Goal: Task Accomplishment & Management: Use online tool/utility

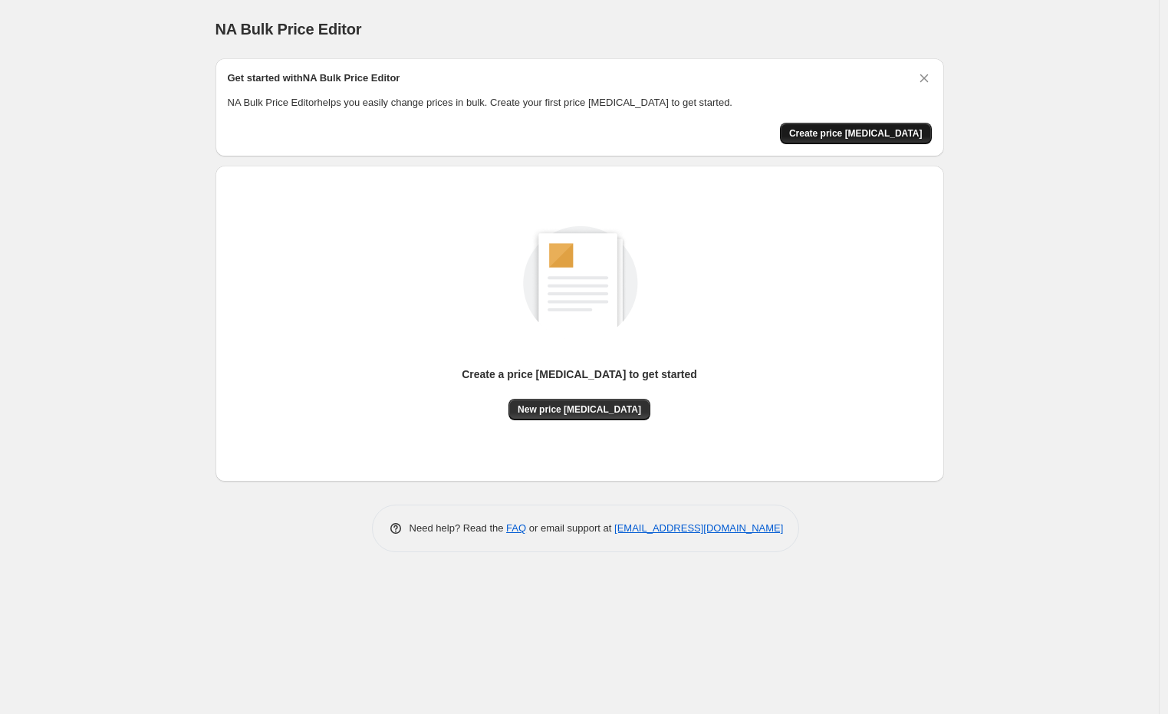
click at [855, 138] on span "Create price change job" at bounding box center [855, 133] width 133 height 12
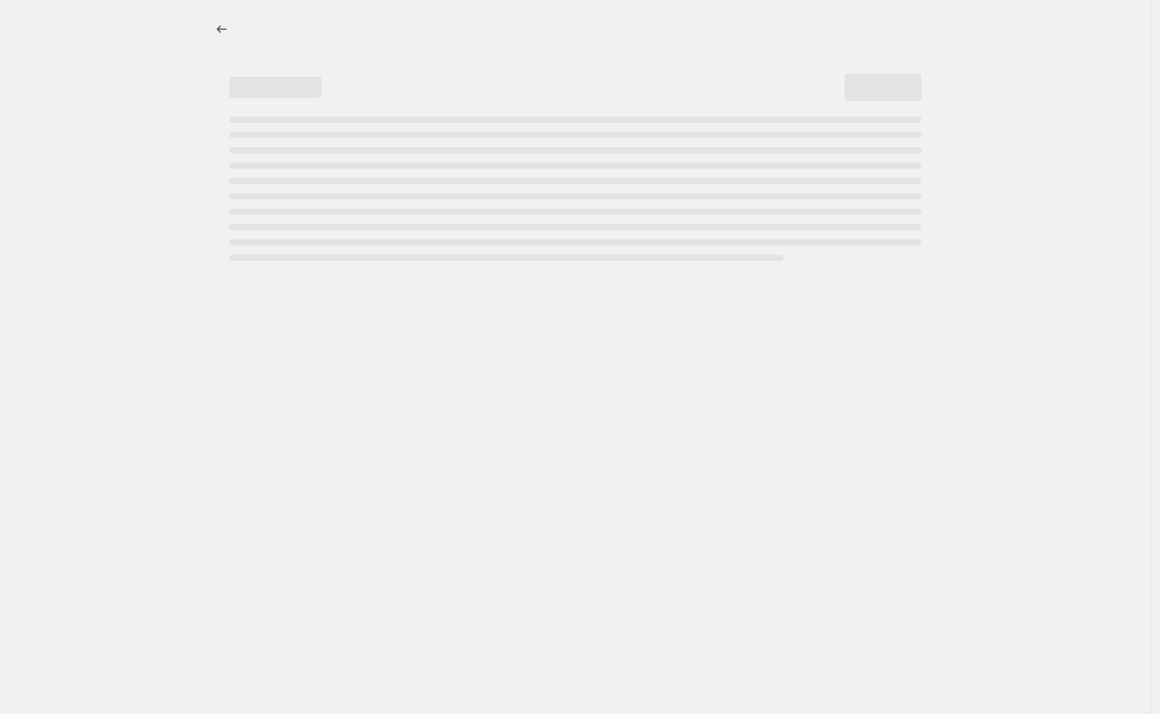
select select "percentage"
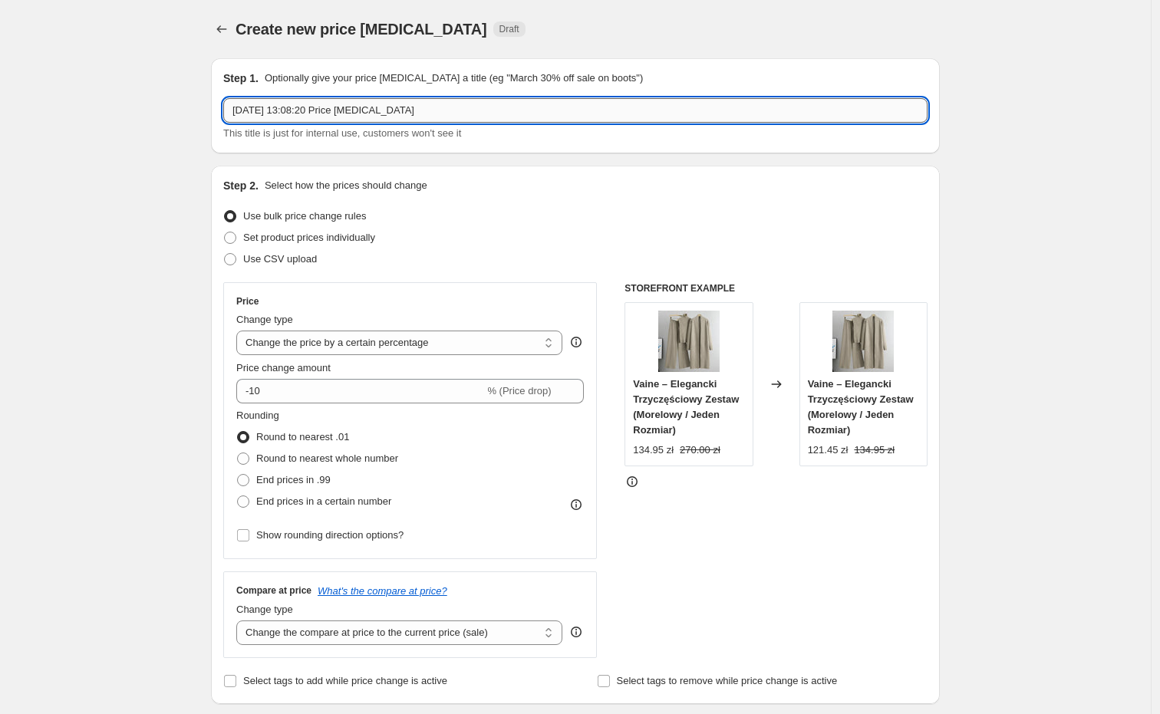
click at [358, 115] on input "26 Aug 2025, 13:08:20 Price change job" at bounding box center [575, 110] width 704 height 25
click at [359, 115] on input "26 Aug 2025, 13:08:20 Price change job" at bounding box center [575, 110] width 704 height 25
type input "AUD >> PLN"
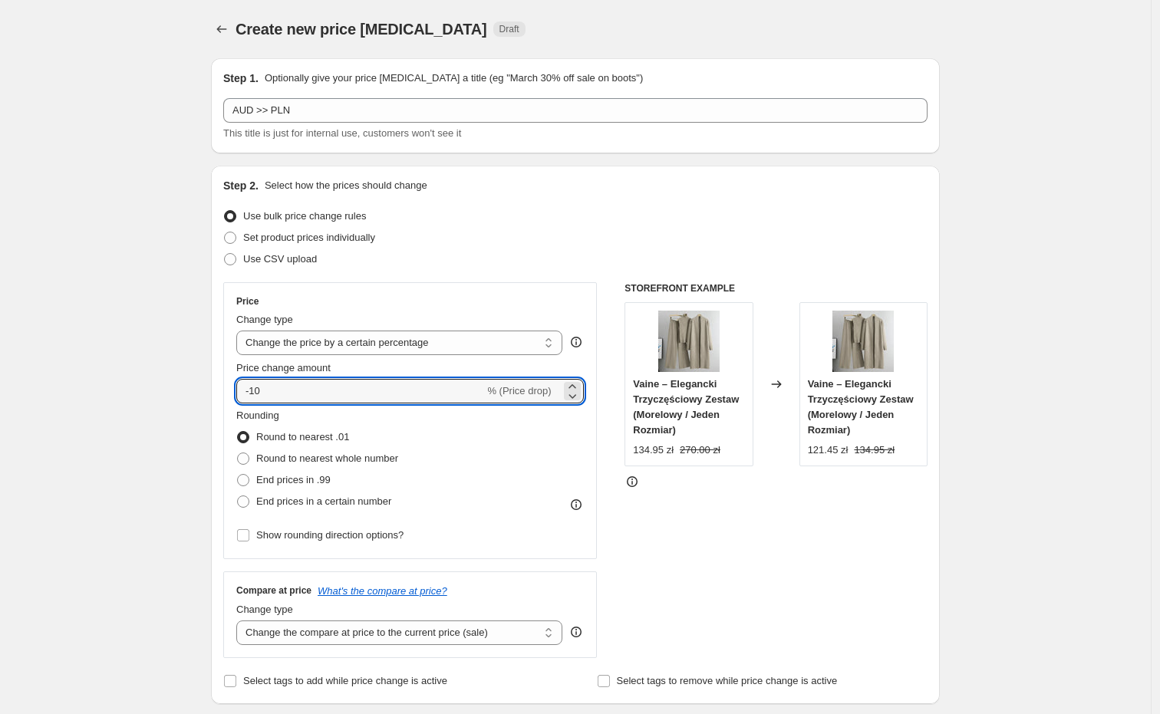
drag, startPoint x: 301, startPoint y: 384, endPoint x: 148, endPoint y: 384, distance: 153.4
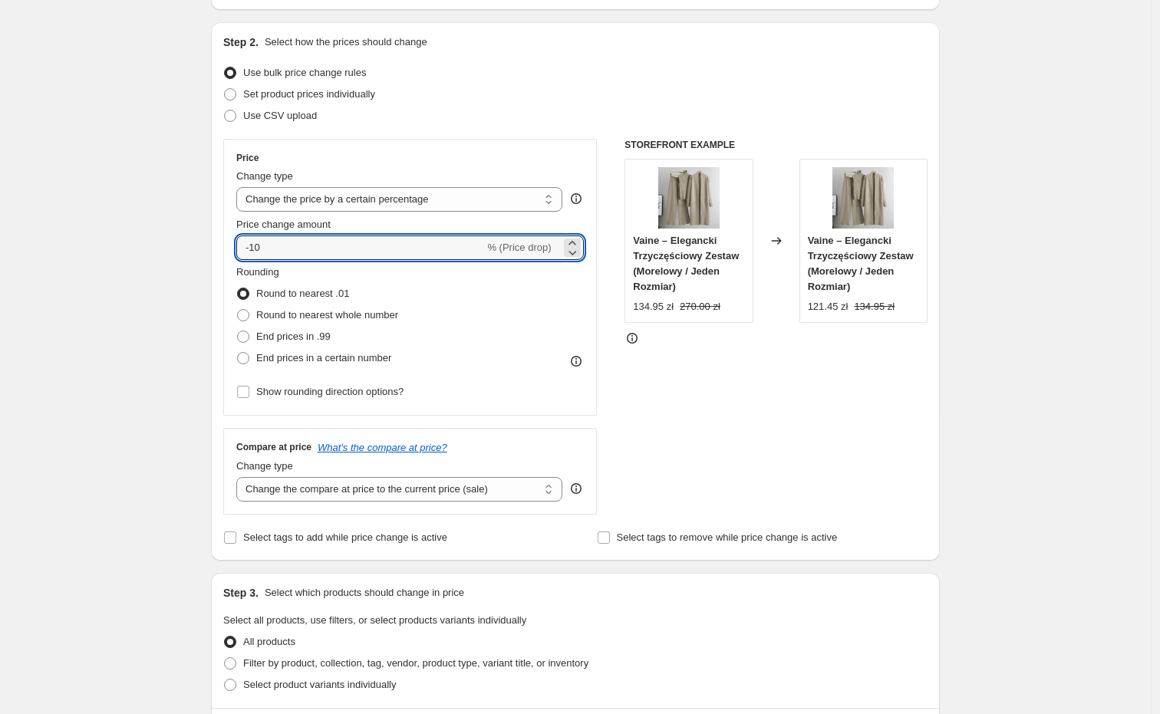
scroll to position [170, 0]
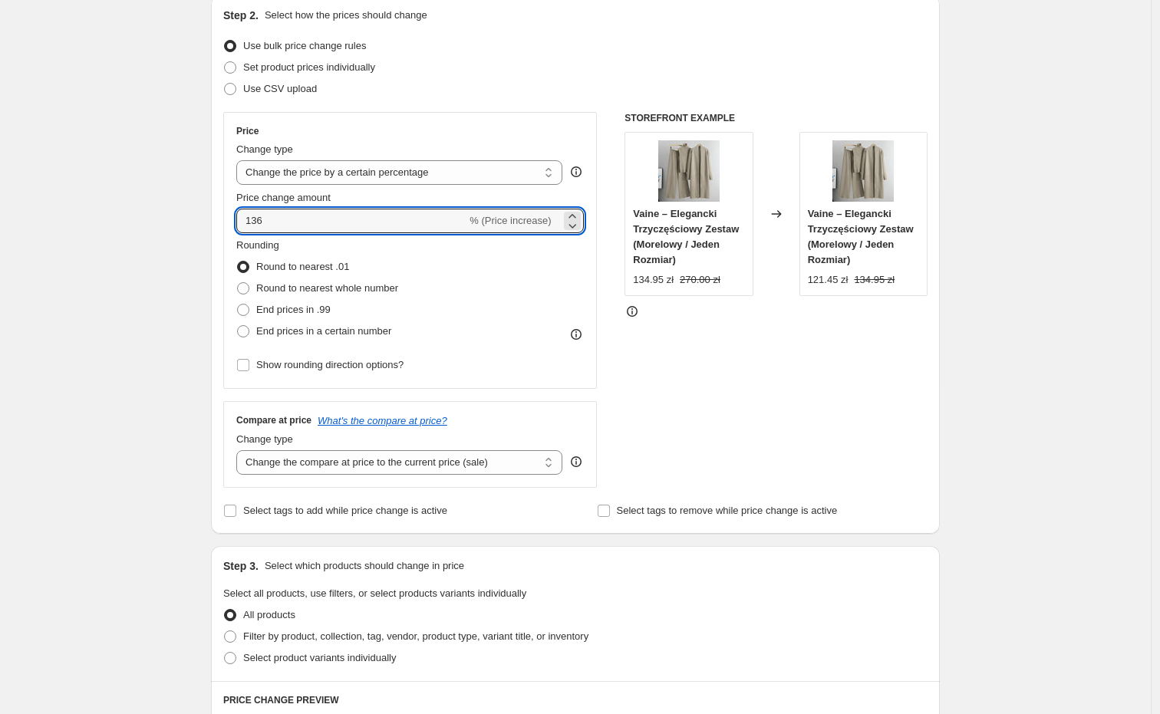
type input "136"
click at [171, 367] on div "Create new price change job. This page is ready Create new price change job Dra…" at bounding box center [575, 609] width 1150 height 1558
click at [282, 227] on input "136" at bounding box center [351, 221] width 230 height 25
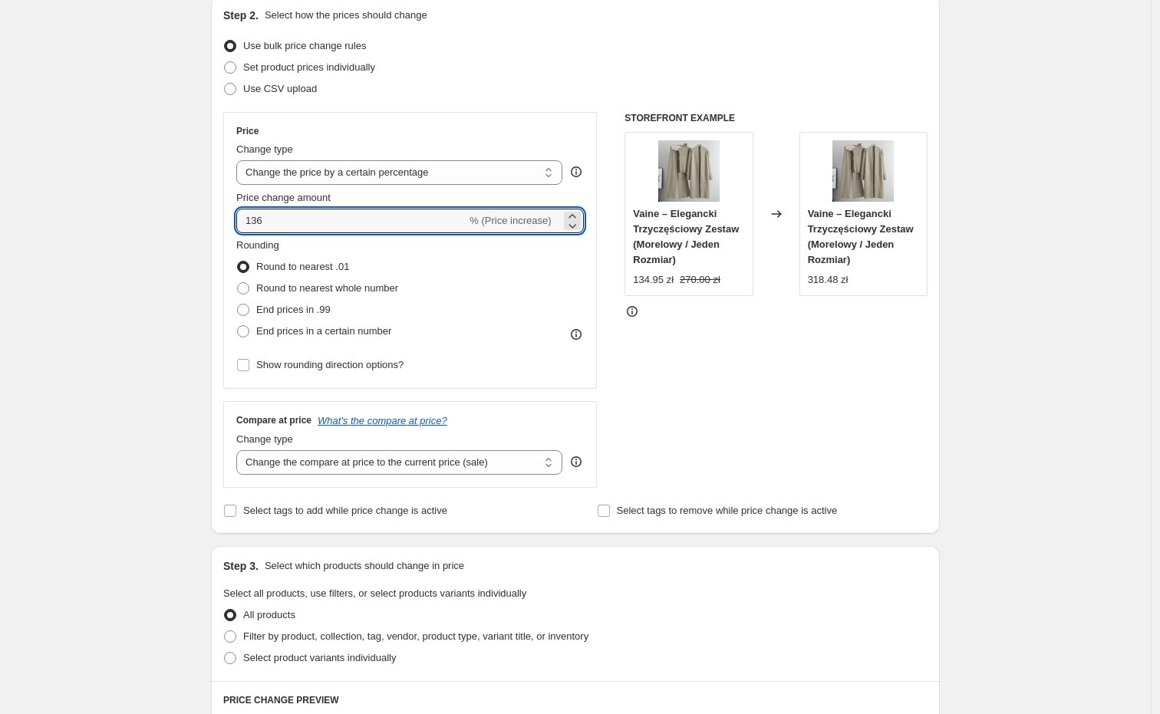
click at [133, 334] on div "Create new price change job. This page is ready Create new price change job Dra…" at bounding box center [575, 609] width 1150 height 1558
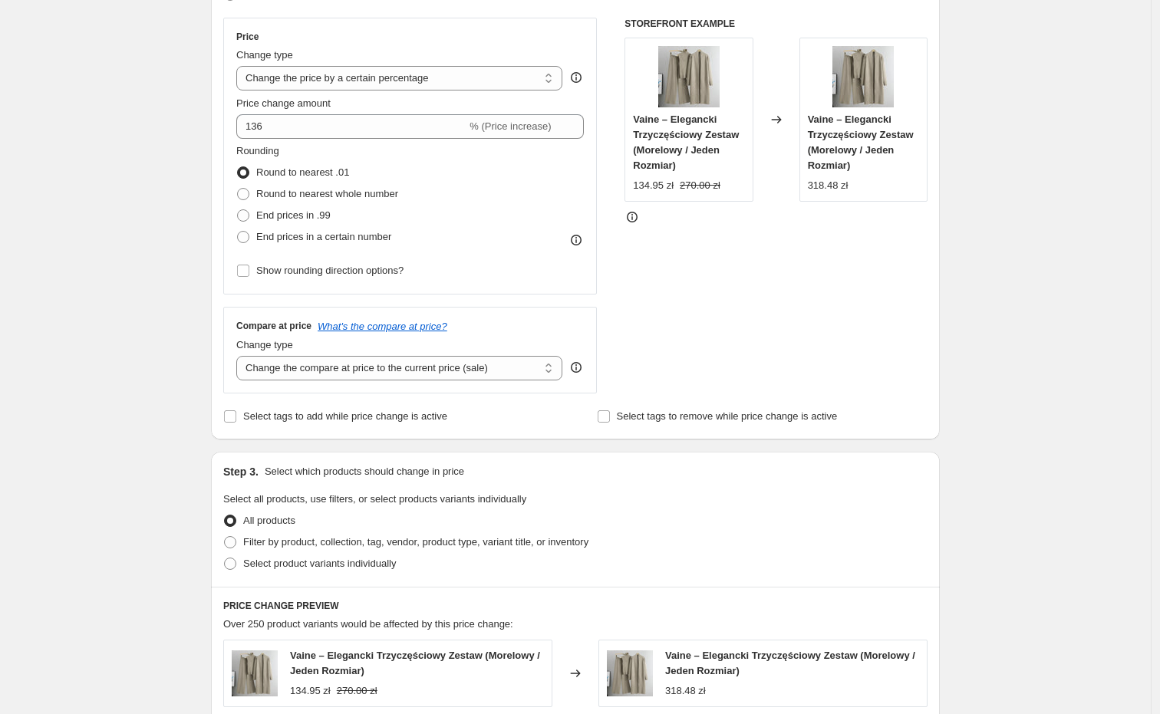
scroll to position [341, 0]
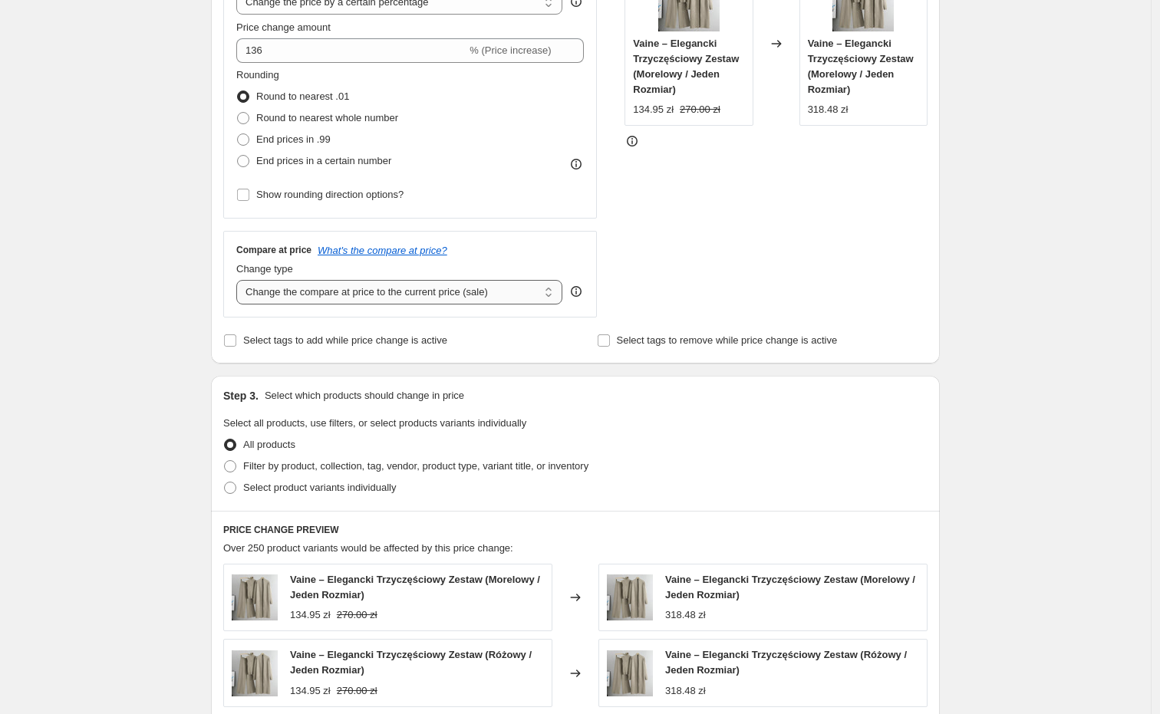
click at [337, 295] on select "Change the compare at price to the current price (sale) Change the compare at p…" at bounding box center [399, 292] width 326 height 25
click at [240, 280] on select "Change the compare at price to the current price (sale) Change the compare at p…" at bounding box center [399, 292] width 326 height 25
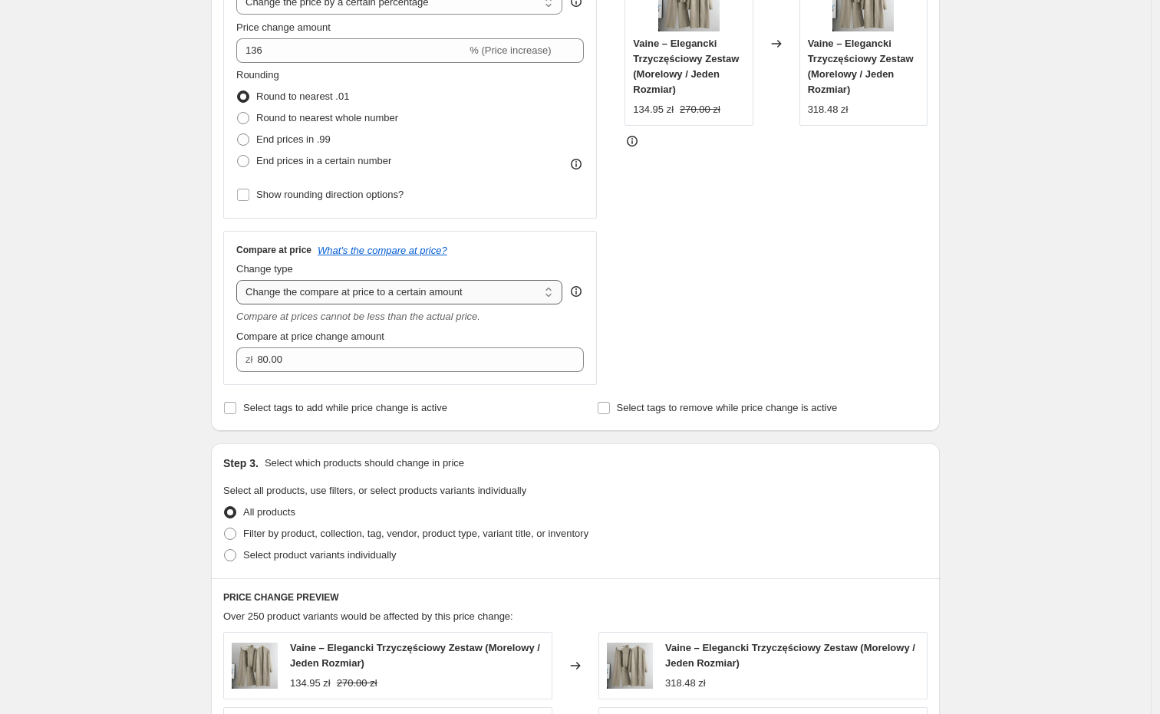
click at [354, 295] on select "Change the compare at price to the current price (sale) Change the compare at p…" at bounding box center [399, 292] width 326 height 25
select select "percentage"
click at [240, 280] on select "Change the compare at price to the current price (sale) Change the compare at p…" at bounding box center [399, 292] width 326 height 25
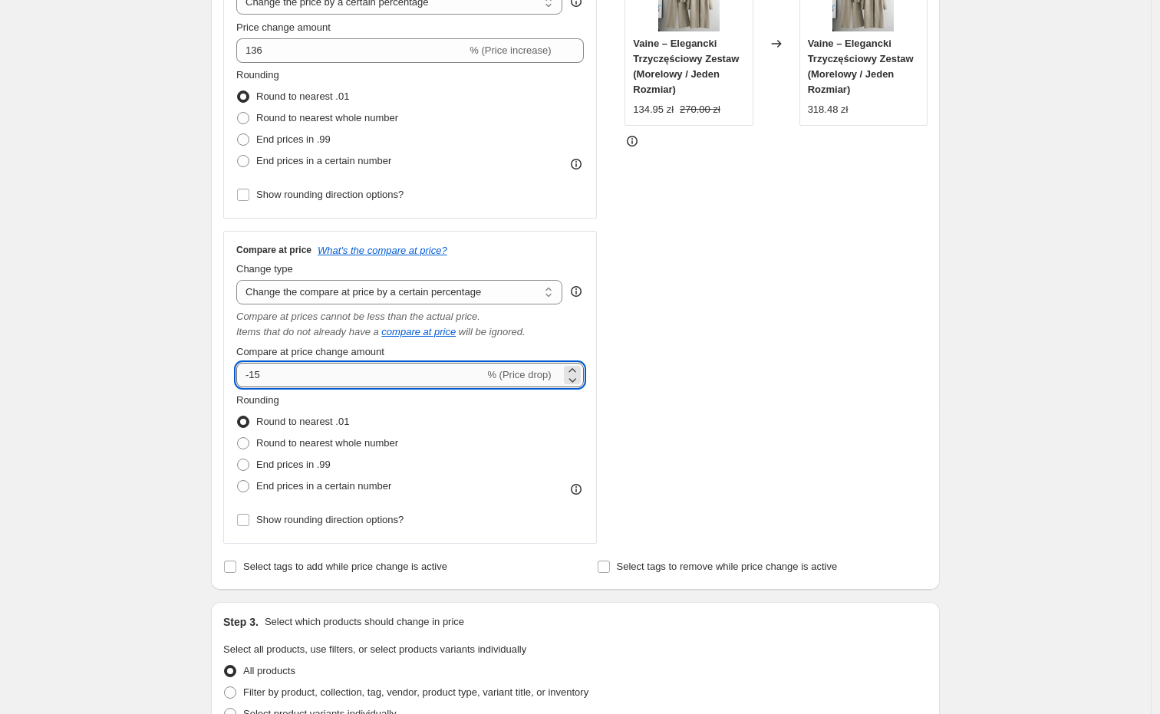
click at [328, 374] on input "-15" at bounding box center [360, 375] width 248 height 25
paste input "136"
type input "136"
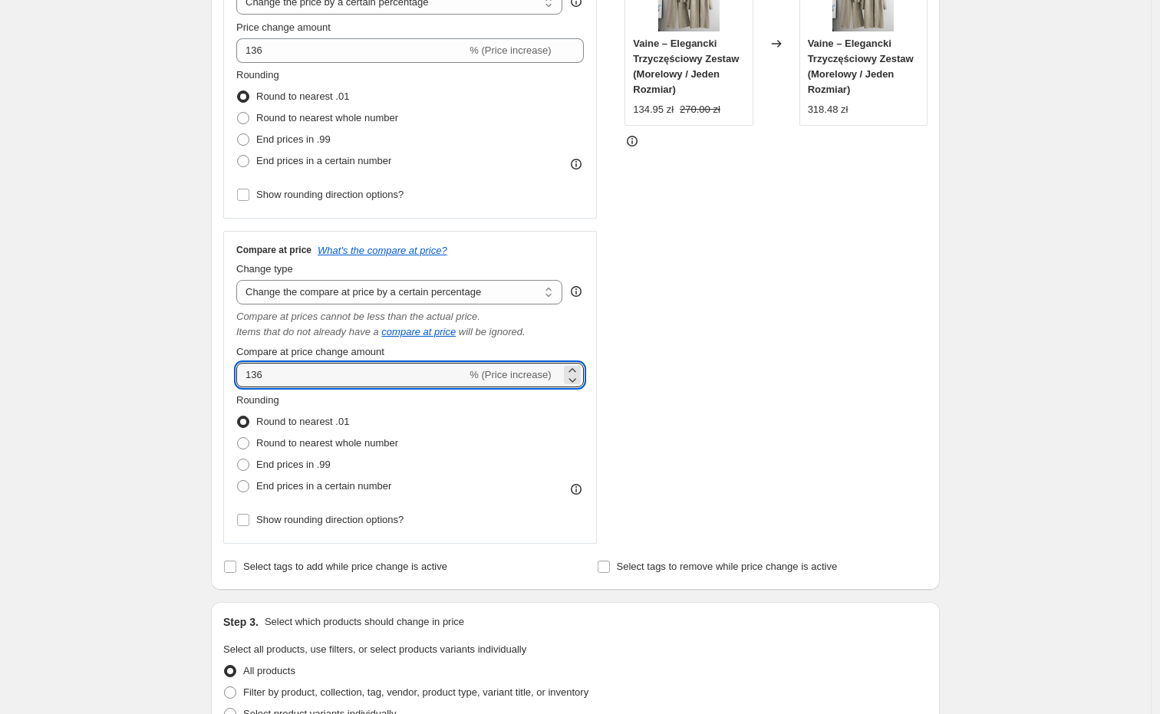
click at [162, 373] on div "Create new price change job. This page is ready Create new price change job Dra…" at bounding box center [575, 551] width 1150 height 1784
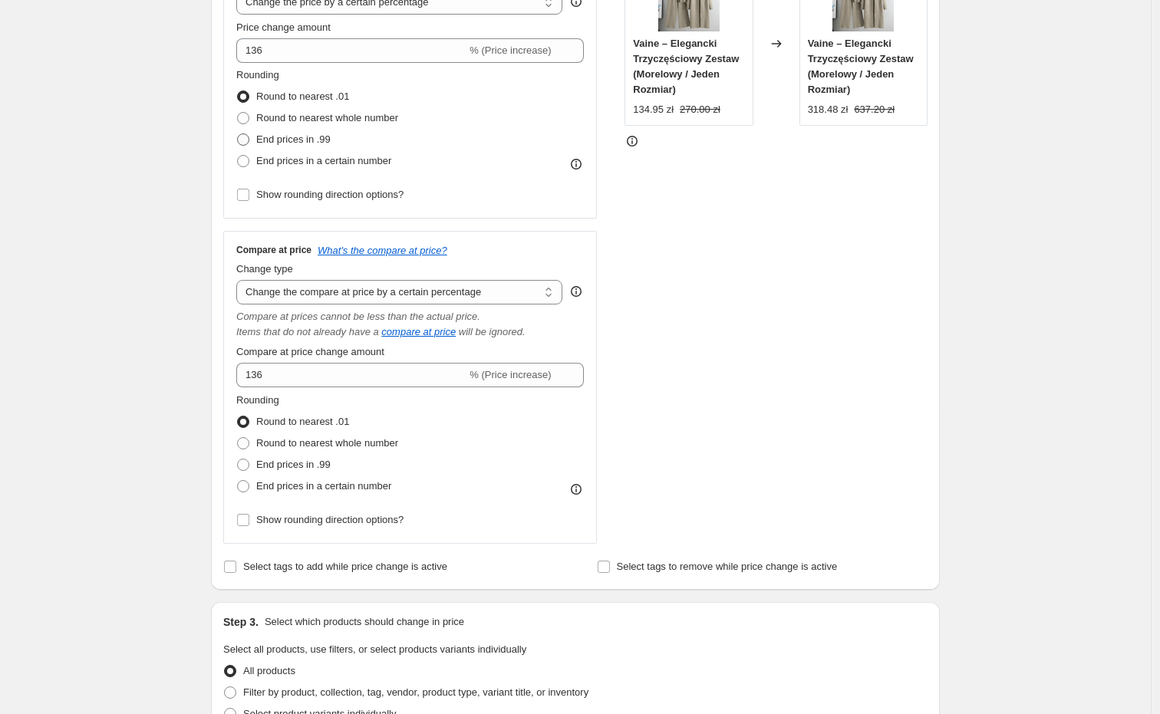
click at [303, 142] on span "End prices in .99" at bounding box center [293, 139] width 74 height 12
click at [238, 134] on input "End prices in .99" at bounding box center [237, 133] width 1 height 1
radio input "true"
click at [312, 168] on span "End prices in a certain number" at bounding box center [323, 160] width 135 height 15
click at [238, 156] on input "End prices in a certain number" at bounding box center [237, 155] width 1 height 1
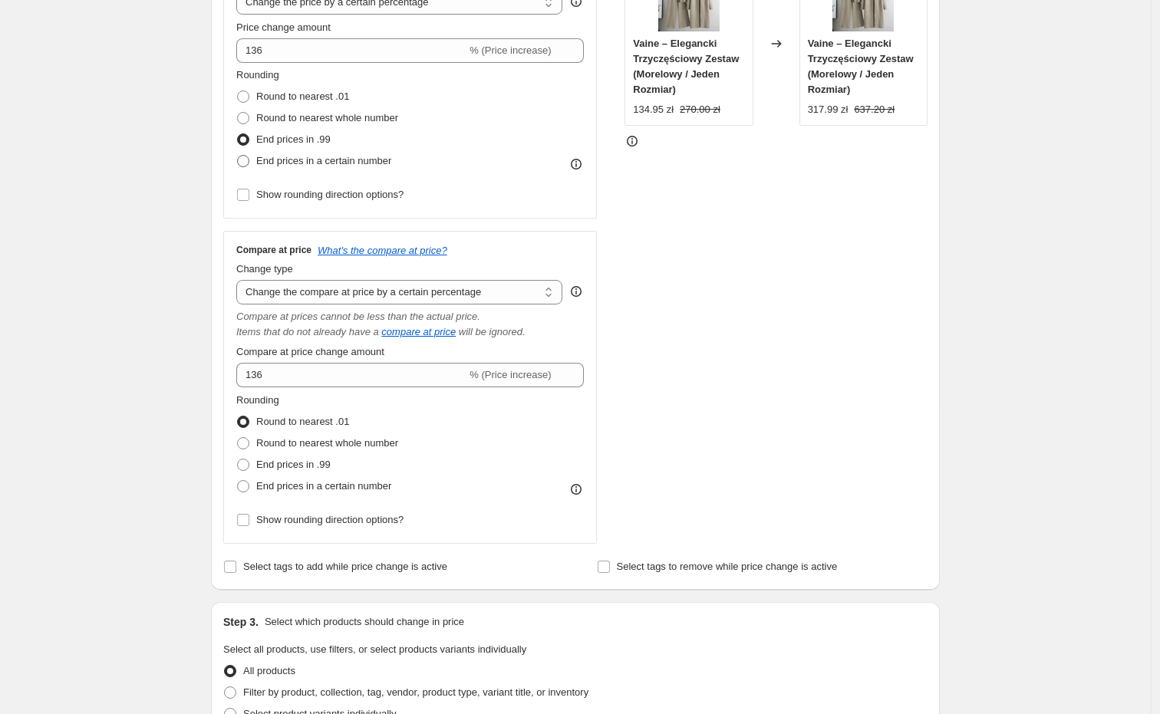
radio input "true"
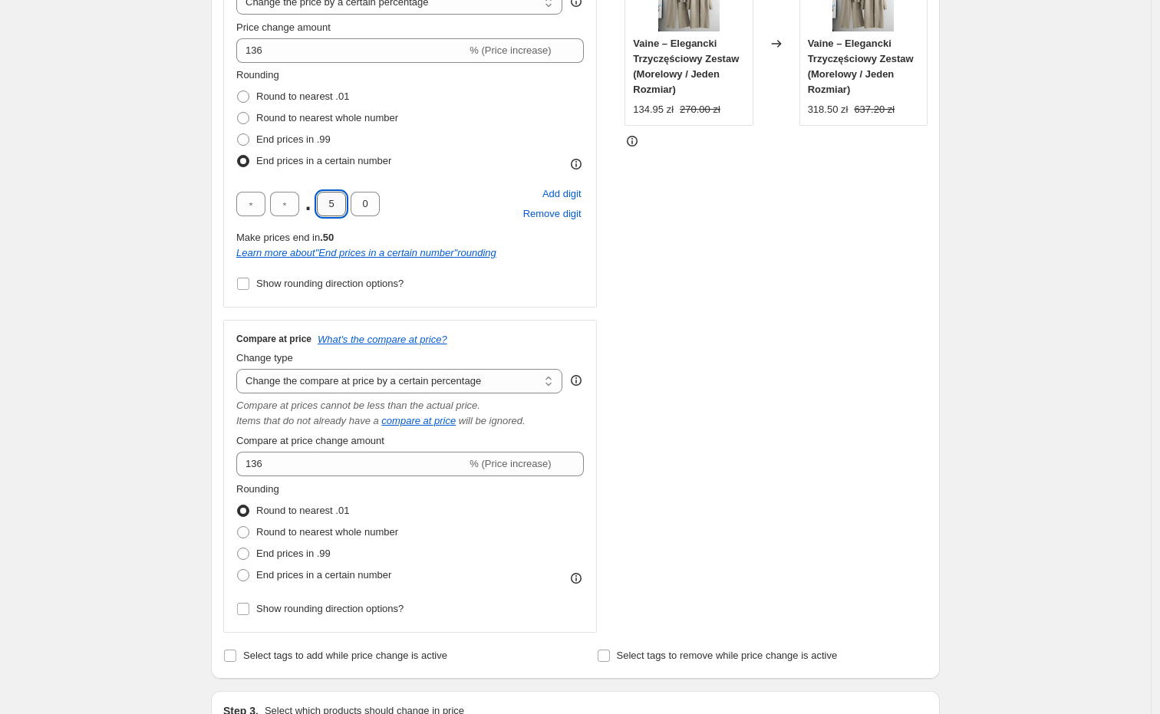
click at [332, 209] on input "5" at bounding box center [331, 204] width 29 height 25
type input "9"
click at [364, 207] on input "0" at bounding box center [364, 204] width 29 height 25
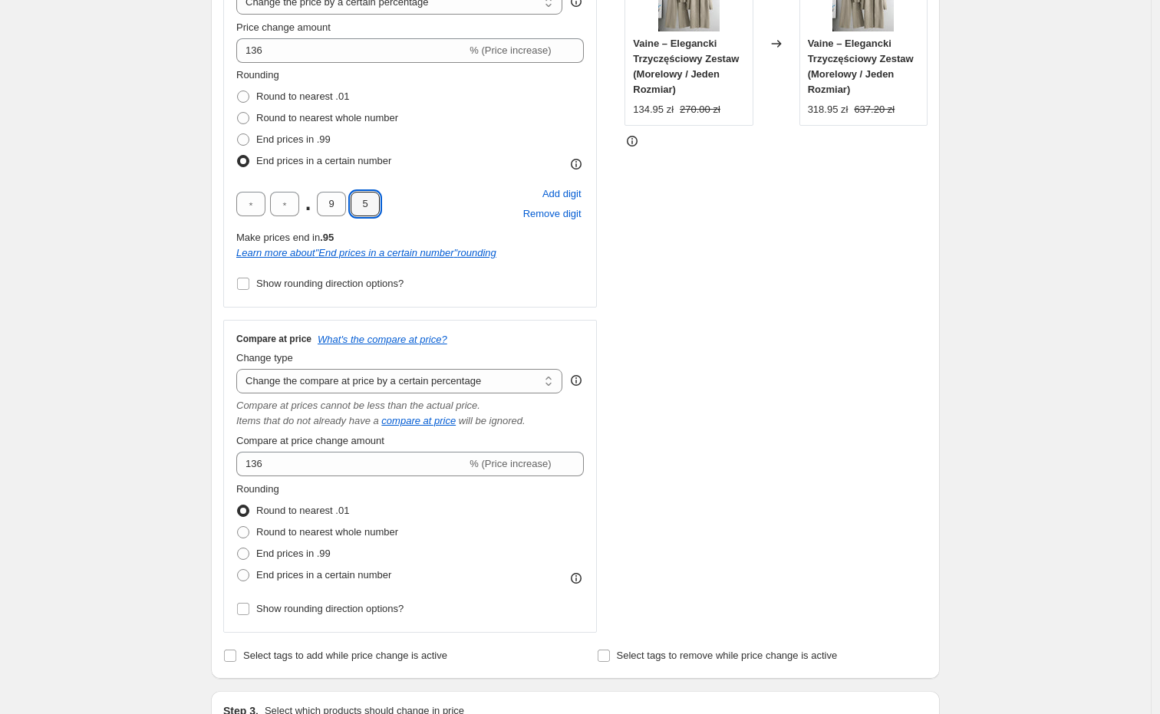
type input "5"
click at [170, 252] on div "Create new price change job. This page is ready Create new price change job Dra…" at bounding box center [575, 595] width 1150 height 1873
drag, startPoint x: 287, startPoint y: 206, endPoint x: 299, endPoint y: 206, distance: 12.3
click at [299, 206] on input "text" at bounding box center [284, 204] width 29 height 25
click at [290, 206] on input "5" at bounding box center [284, 204] width 29 height 25
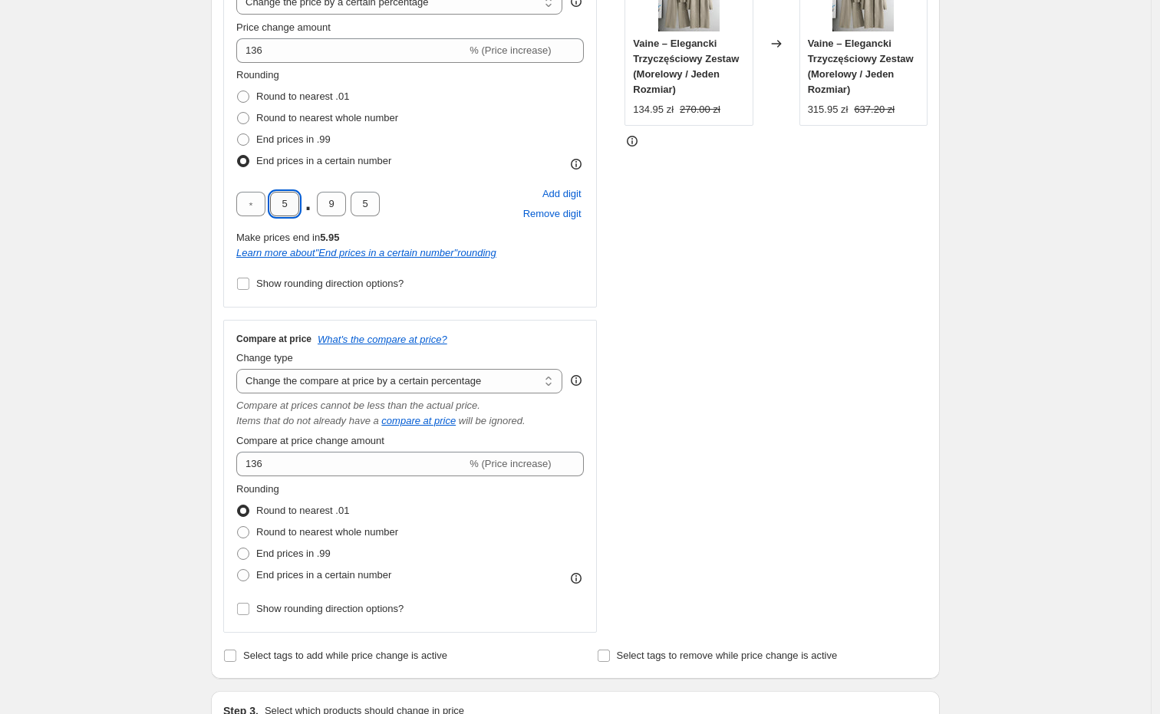
click at [290, 206] on input "5" at bounding box center [284, 204] width 29 height 25
type input "4"
click at [167, 245] on div "Create new price change job. This page is ready Create new price change job Dra…" at bounding box center [575, 595] width 1150 height 1873
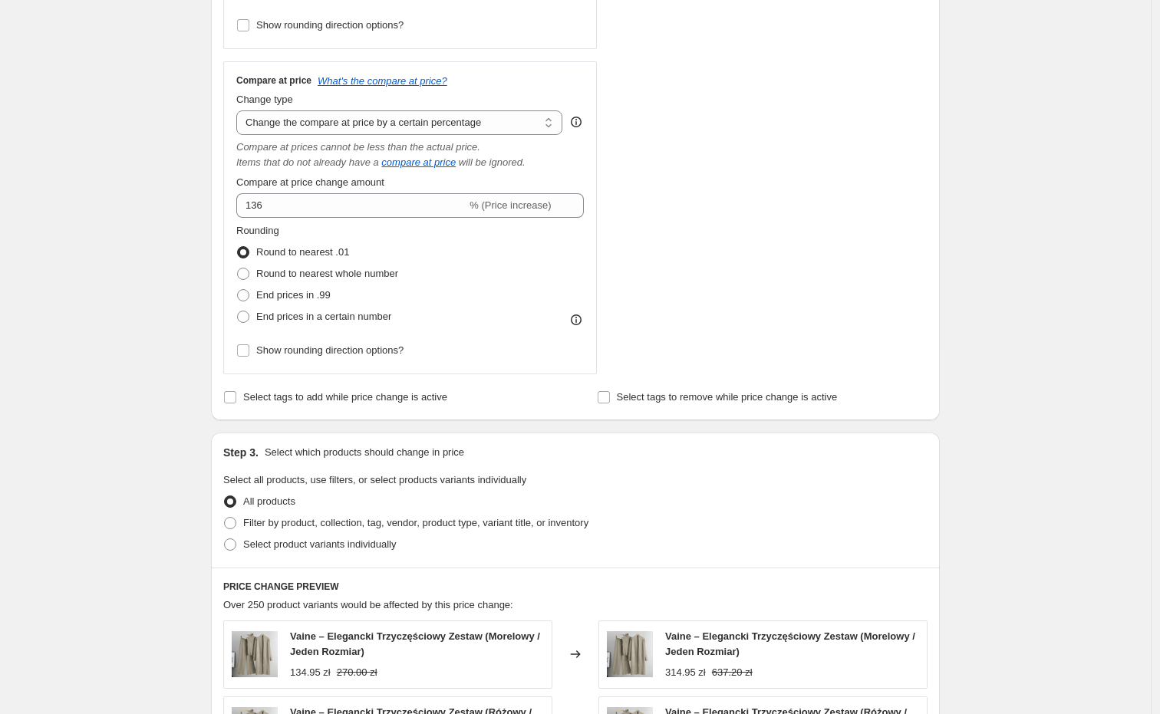
scroll to position [681, 0]
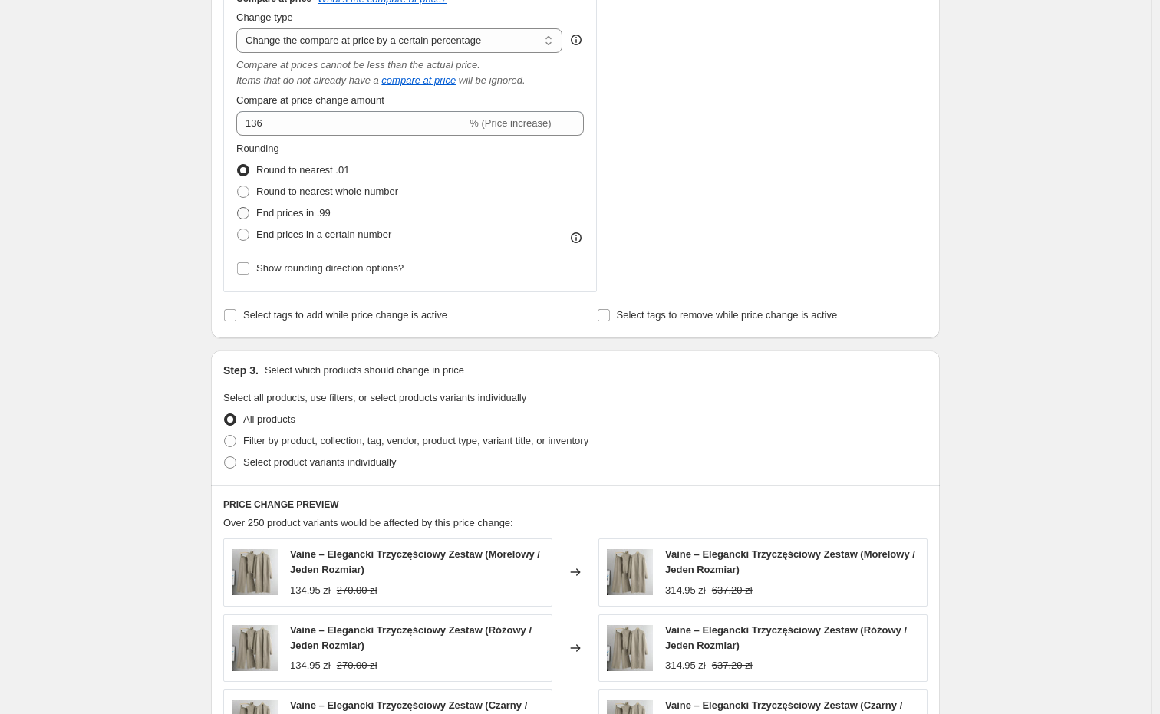
click at [320, 219] on span "End prices in .99" at bounding box center [293, 213] width 74 height 12
click at [238, 208] on input "End prices in .99" at bounding box center [237, 207] width 1 height 1
radio input "true"
click at [322, 236] on span "End prices in a certain number" at bounding box center [323, 235] width 135 height 12
click at [238, 229] on input "End prices in a certain number" at bounding box center [237, 229] width 1 height 1
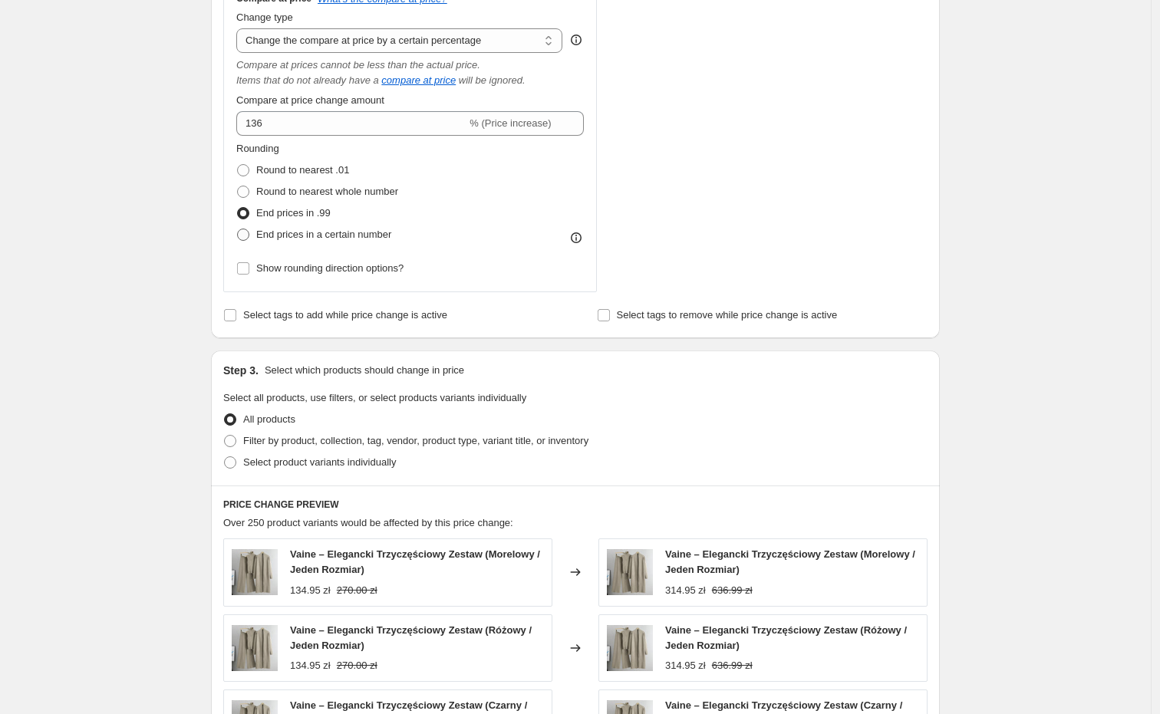
radio input "true"
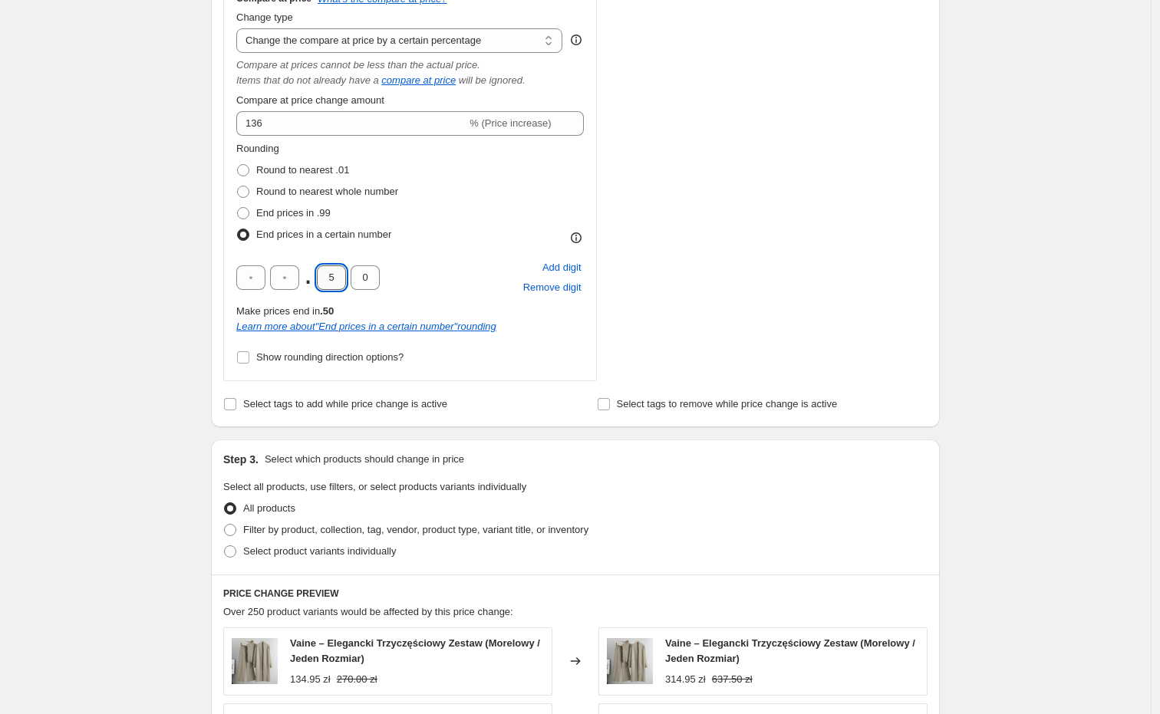
click at [334, 277] on input "5" at bounding box center [331, 277] width 29 height 25
type input "9"
click at [366, 285] on input "0" at bounding box center [364, 277] width 29 height 25
drag, startPoint x: 370, startPoint y: 282, endPoint x: 360, endPoint y: 283, distance: 10.0
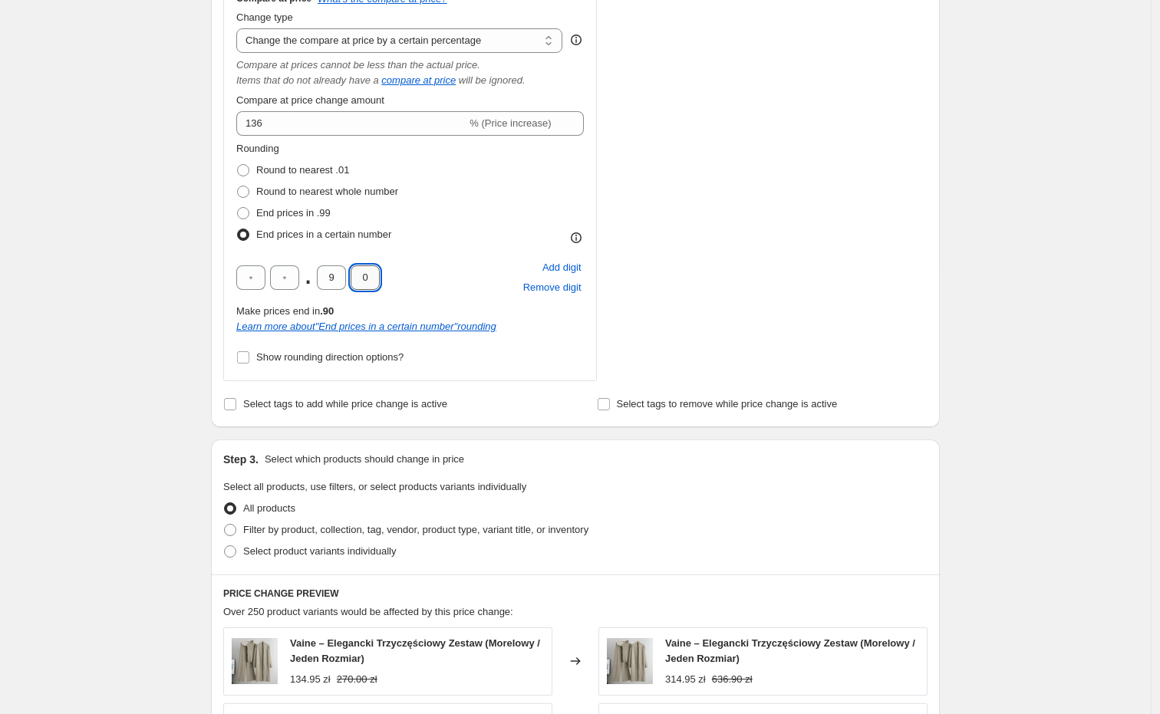
click at [360, 282] on input "0" at bounding box center [364, 277] width 29 height 25
type input "5"
click at [188, 288] on div "Create new price change job. This page is ready Create new price change job Dra…" at bounding box center [575, 300] width 1150 height 1962
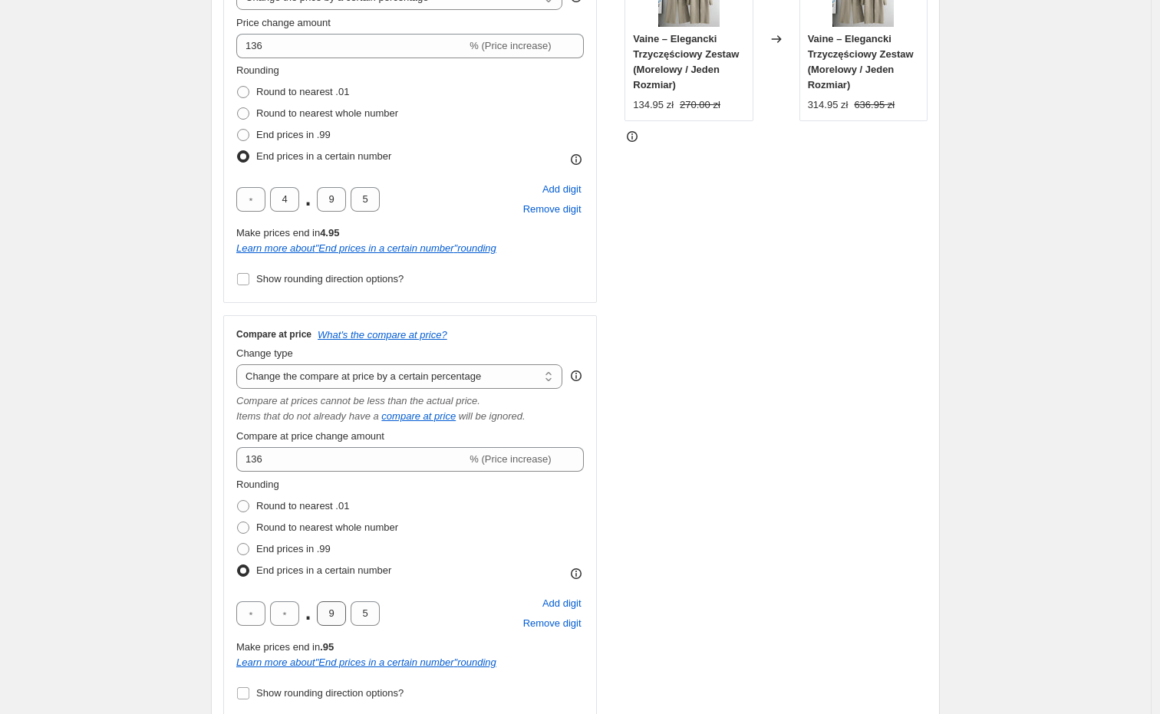
scroll to position [341, 0]
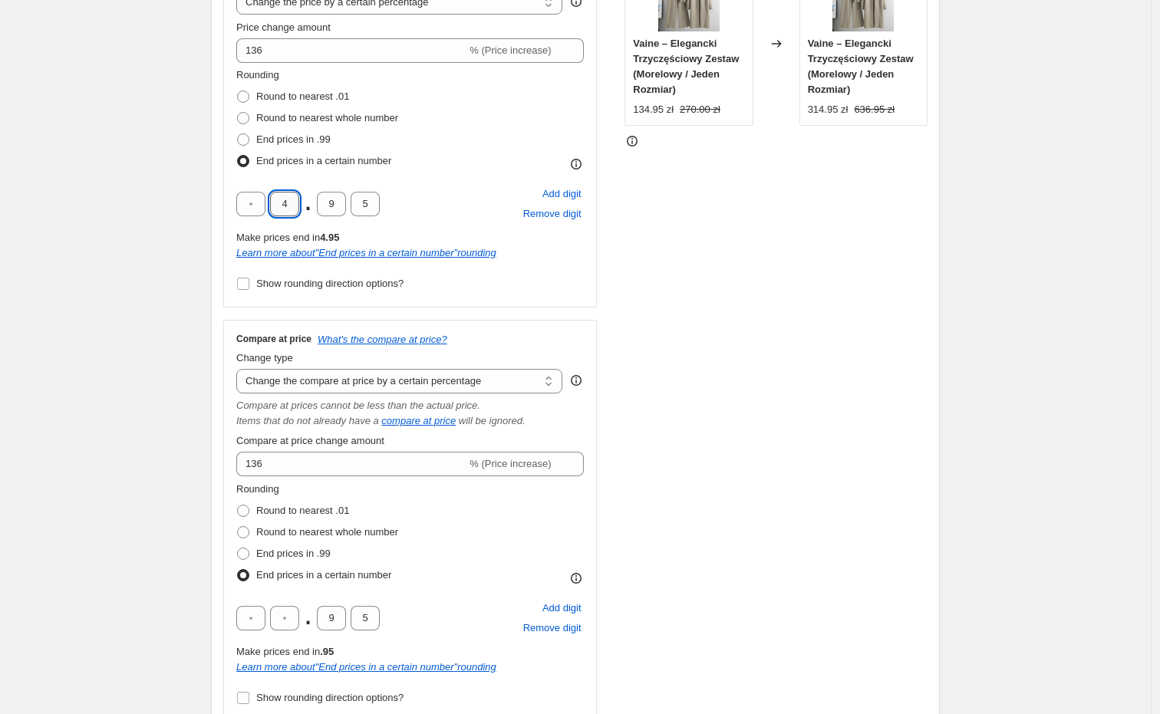
drag, startPoint x: 297, startPoint y: 211, endPoint x: 281, endPoint y: 211, distance: 16.1
click at [281, 211] on input "4" at bounding box center [284, 204] width 29 height 25
click at [93, 255] on div "Create new price change job. This page is ready Create new price change job Dra…" at bounding box center [575, 640] width 1150 height 1962
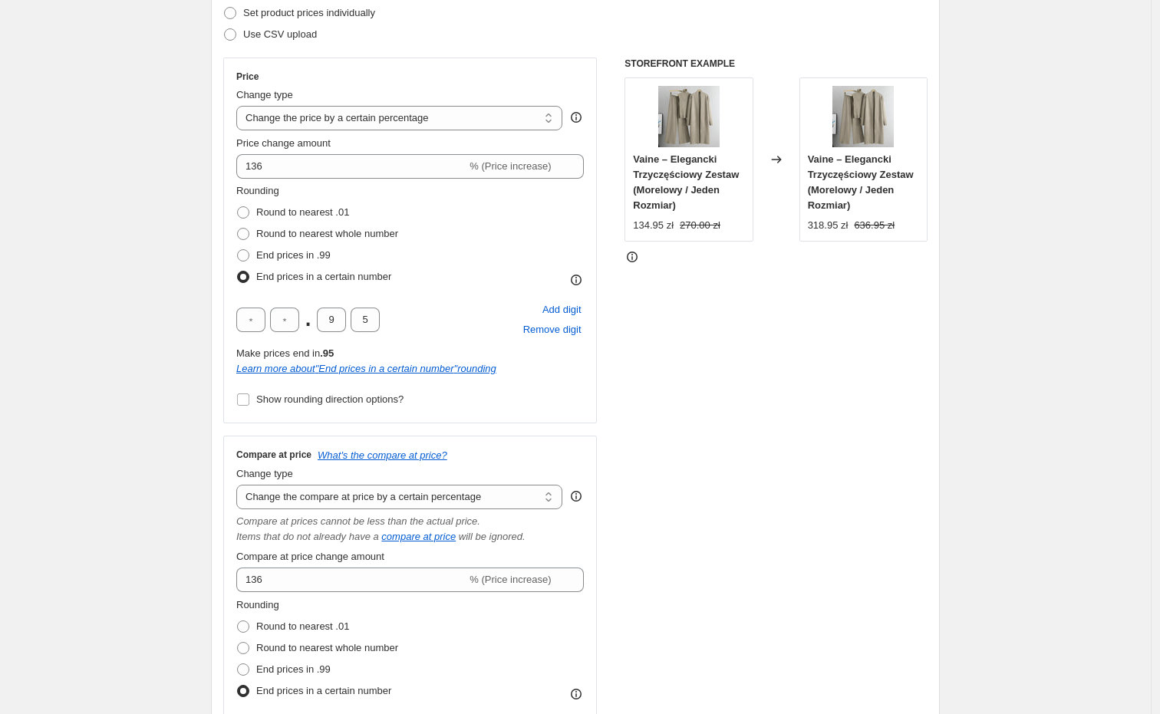
scroll to position [255, 0]
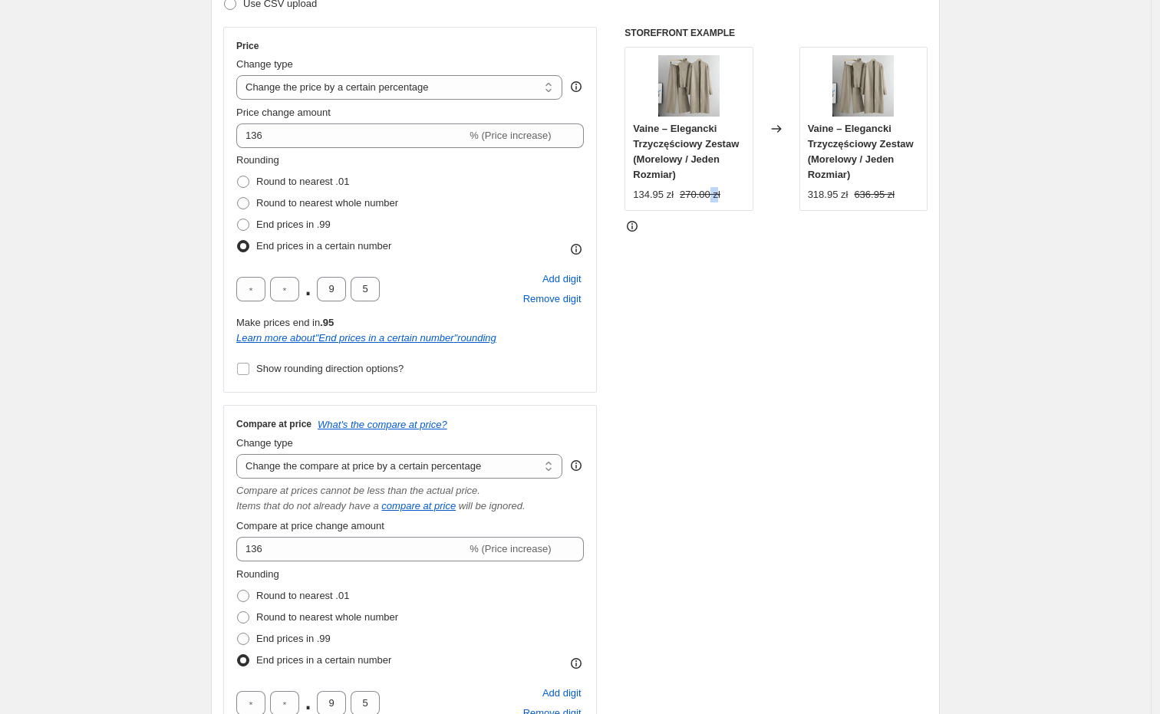
drag, startPoint x: 709, startPoint y: 192, endPoint x: 719, endPoint y: 192, distance: 9.2
click at [719, 192] on strike "270.00 zł" at bounding box center [700, 194] width 41 height 15
click at [706, 226] on div at bounding box center [775, 226] width 303 height 15
click at [972, 118] on div "Create new price change job. This page is ready Create new price change job Dra…" at bounding box center [575, 726] width 1150 height 1962
click at [683, 193] on strike "270.00 zł" at bounding box center [700, 194] width 41 height 15
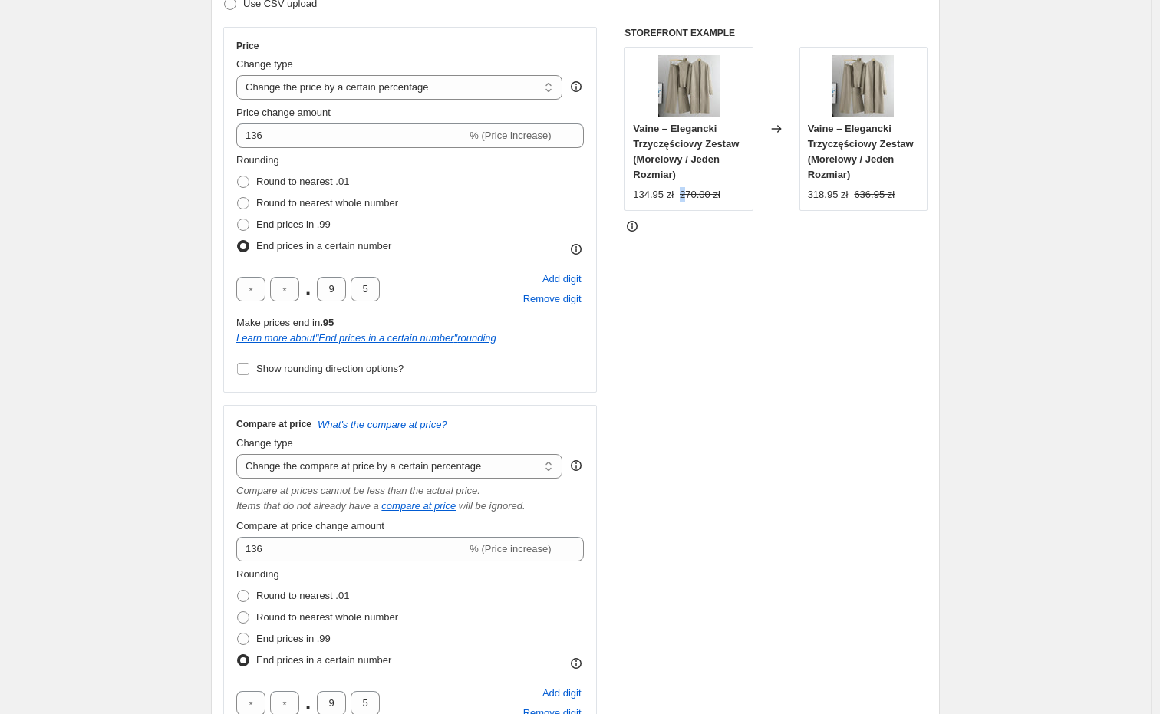
click at [684, 193] on strike "270.00 zł" at bounding box center [700, 194] width 41 height 15
click at [710, 193] on strike "270.00 zł" at bounding box center [700, 194] width 41 height 15
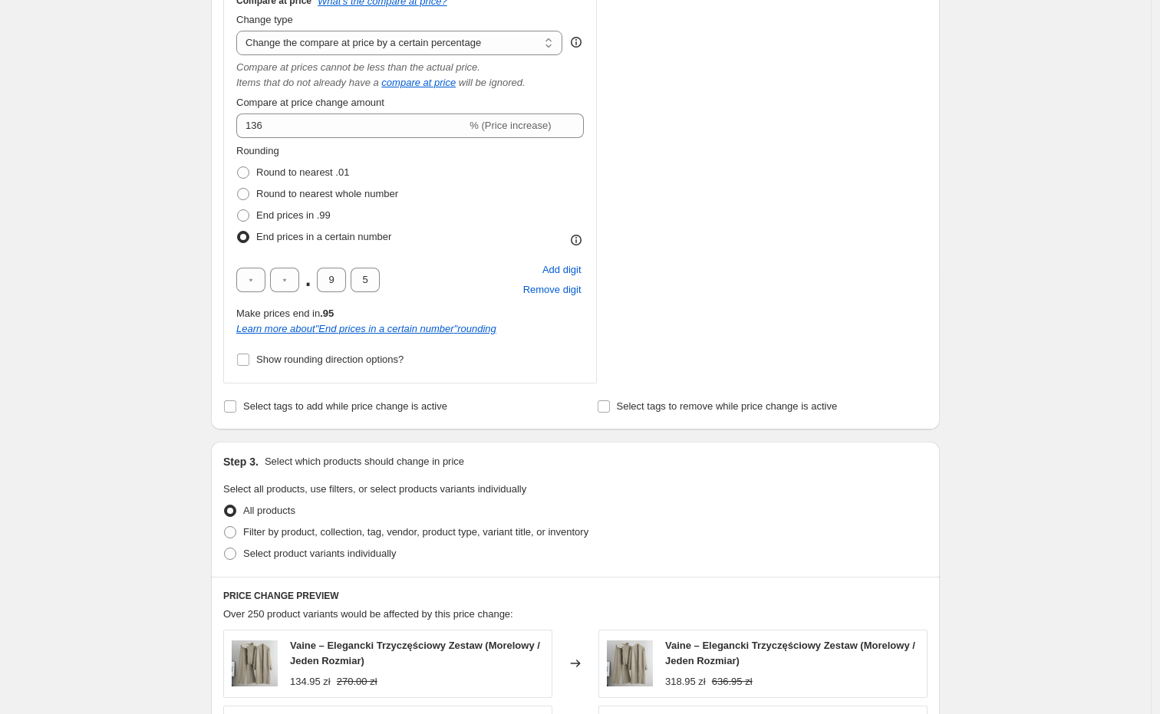
scroll to position [681, 0]
click at [331, 354] on span "Show rounding direction options?" at bounding box center [329, 357] width 147 height 12
click at [249, 354] on input "Show rounding direction options?" at bounding box center [243, 357] width 12 height 12
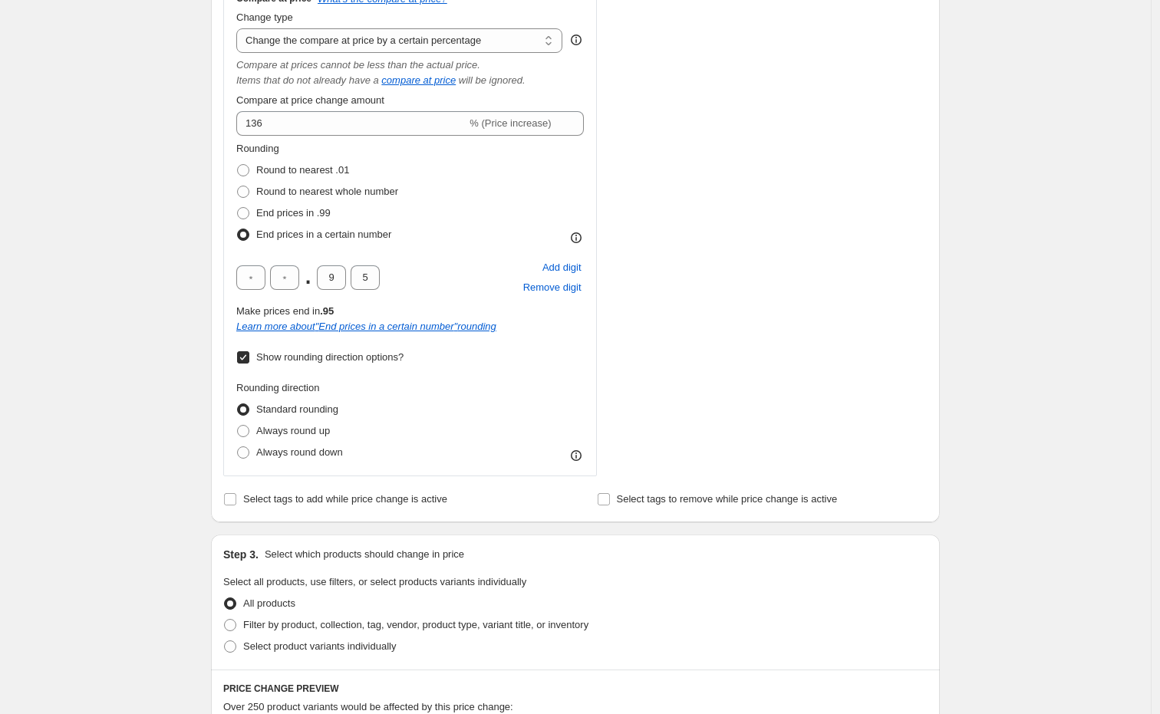
click at [331, 354] on span "Show rounding direction options?" at bounding box center [329, 357] width 147 height 12
click at [249, 354] on input "Show rounding direction options?" at bounding box center [243, 357] width 12 height 12
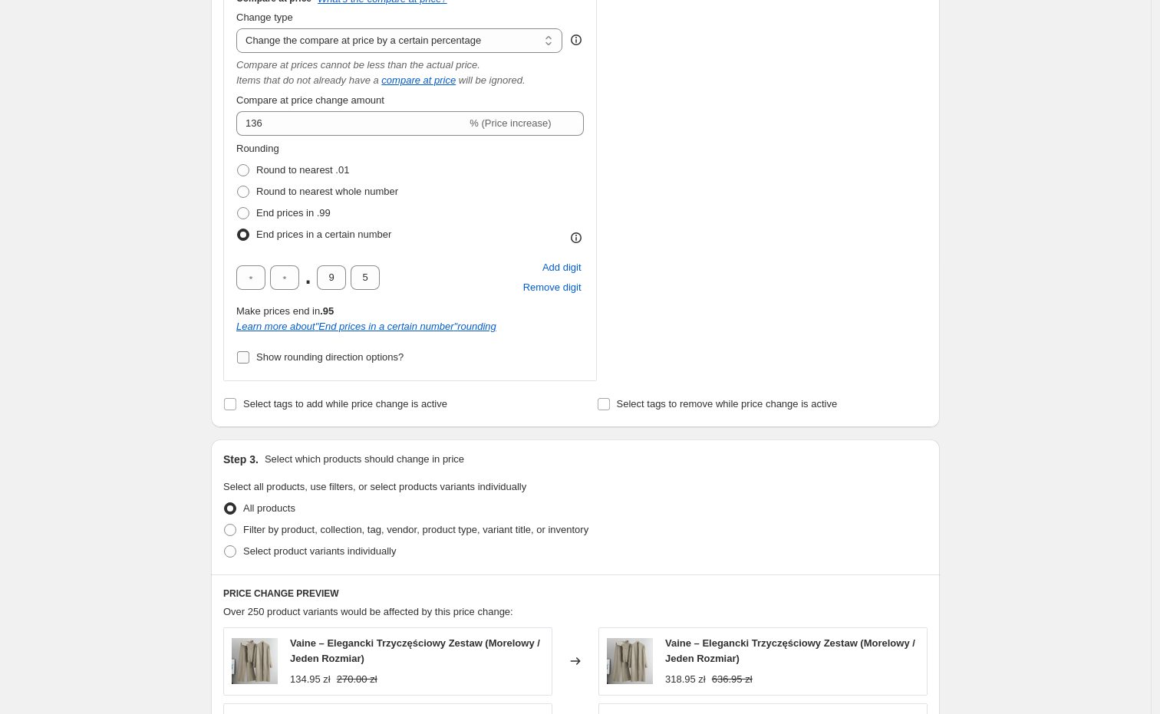
click at [331, 354] on span "Show rounding direction options?" at bounding box center [329, 357] width 147 height 12
click at [249, 354] on input "Show rounding direction options?" at bounding box center [243, 357] width 12 height 12
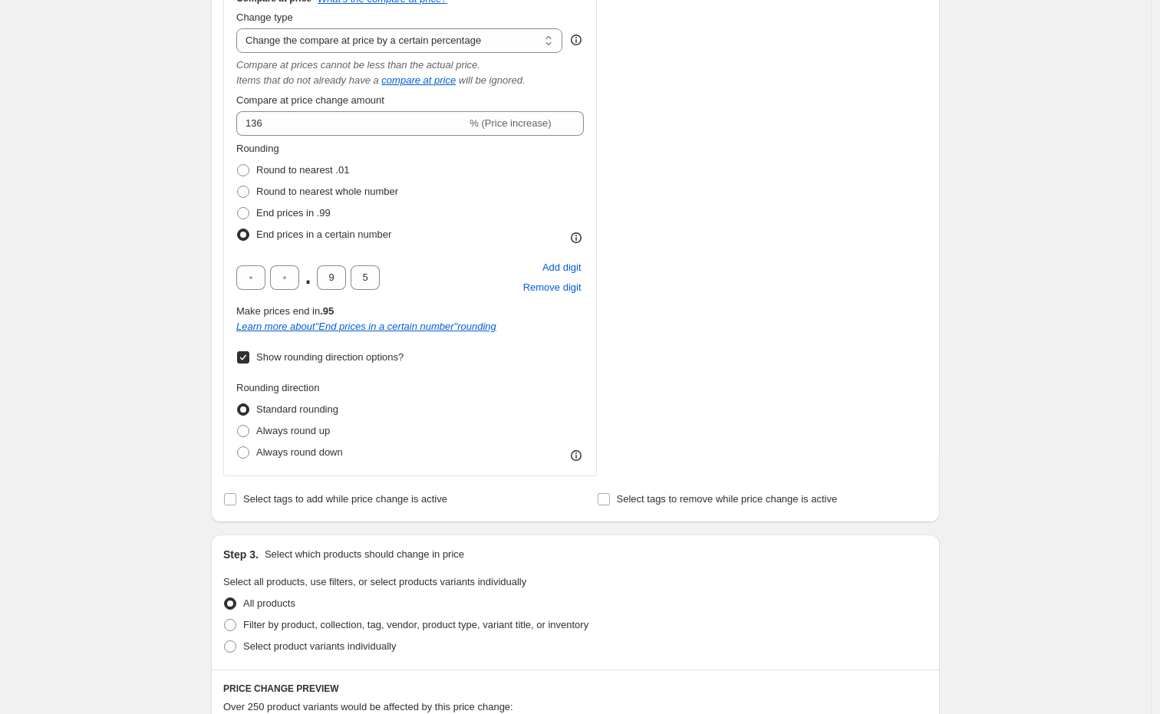
click at [331, 354] on span "Show rounding direction options?" at bounding box center [329, 357] width 147 height 12
click at [249, 354] on input "Show rounding direction options?" at bounding box center [243, 357] width 12 height 12
checkbox input "false"
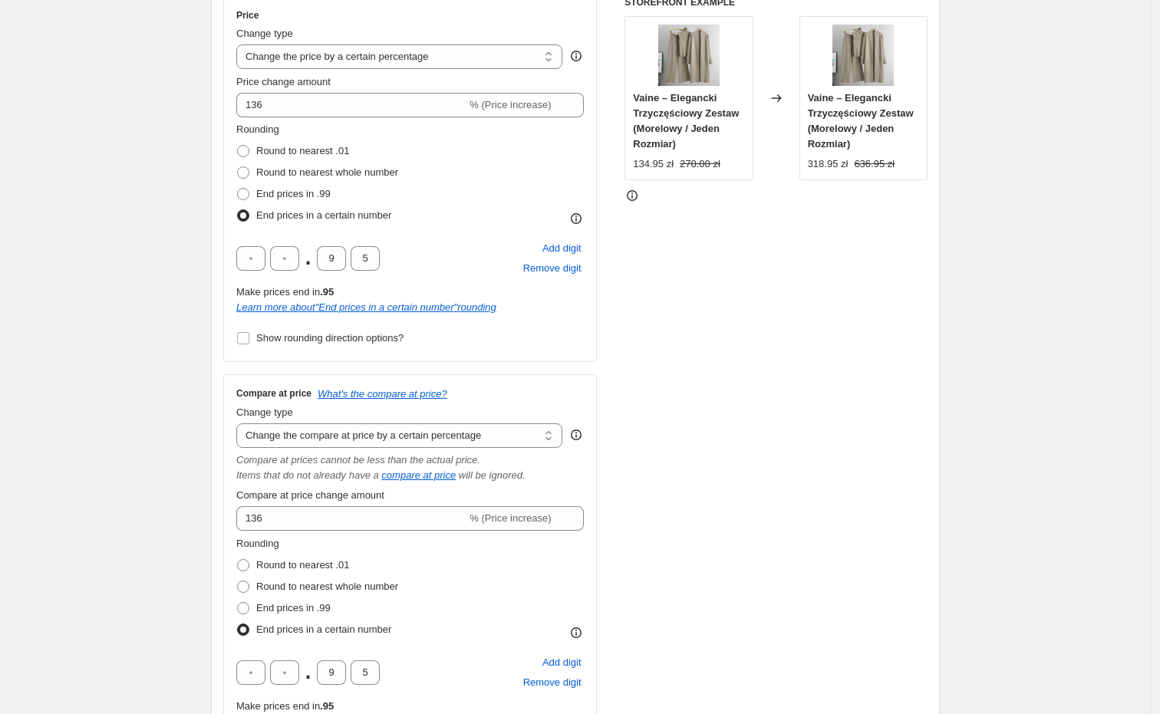
scroll to position [255, 0]
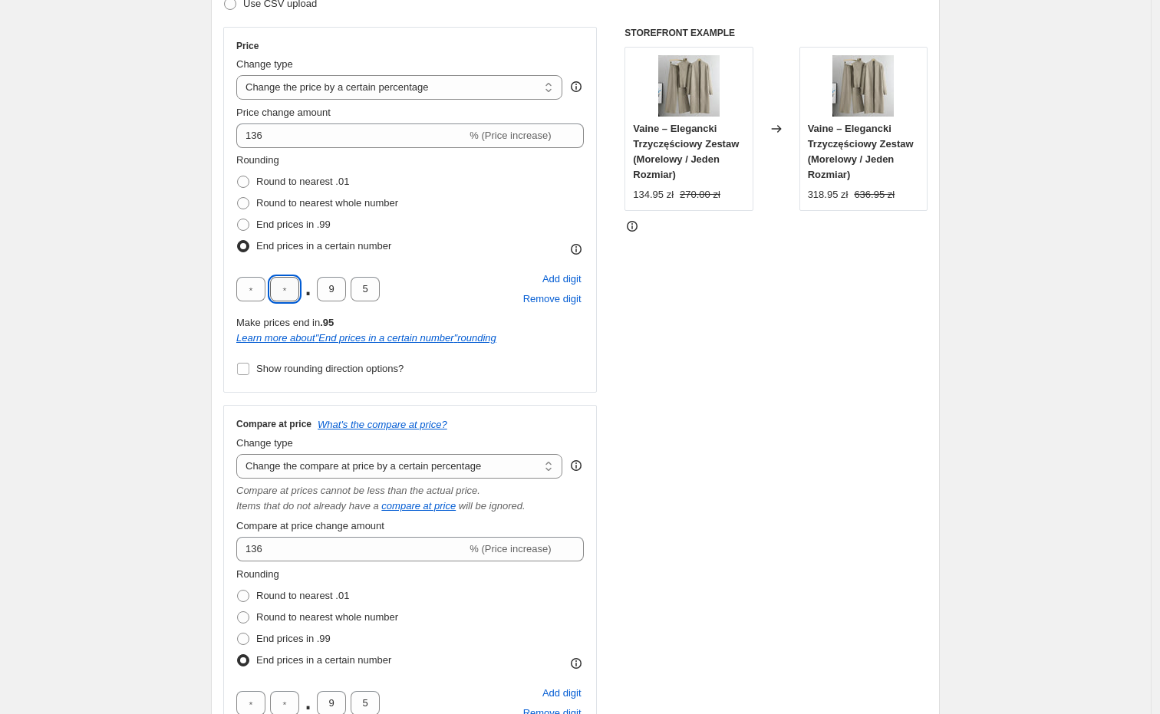
click at [288, 286] on input "text" at bounding box center [284, 289] width 29 height 25
drag, startPoint x: 295, startPoint y: 287, endPoint x: 281, endPoint y: 287, distance: 13.0
click at [281, 287] on input "text" at bounding box center [284, 289] width 29 height 25
type input "9"
click at [575, 278] on span "Add digit" at bounding box center [561, 278] width 39 height 15
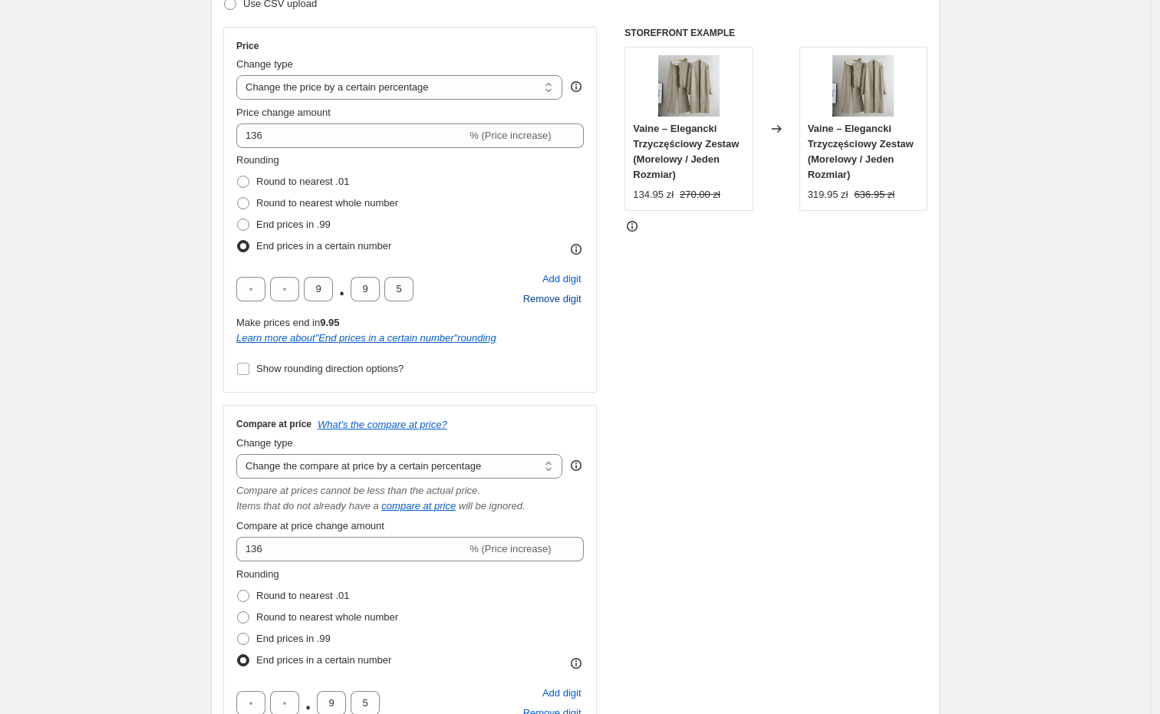
click at [568, 299] on span "Remove digit" at bounding box center [552, 298] width 58 height 15
type input "9"
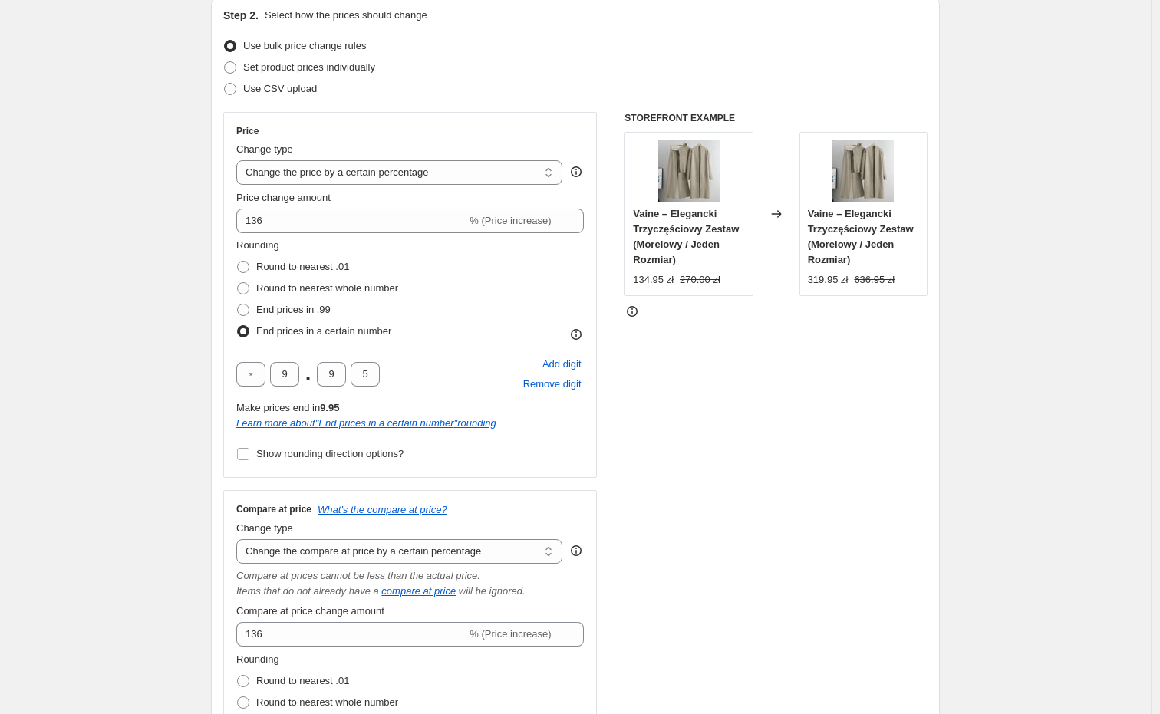
click at [581, 173] on icon at bounding box center [576, 171] width 11 height 11
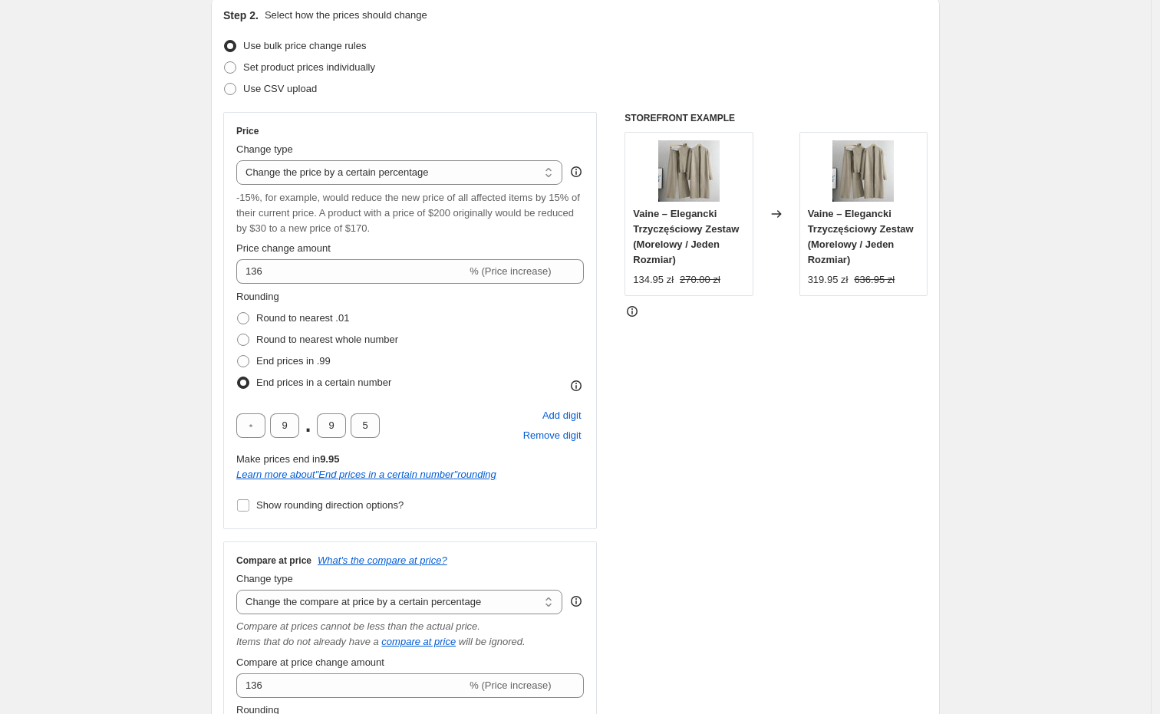
click at [581, 173] on icon at bounding box center [576, 171] width 11 height 11
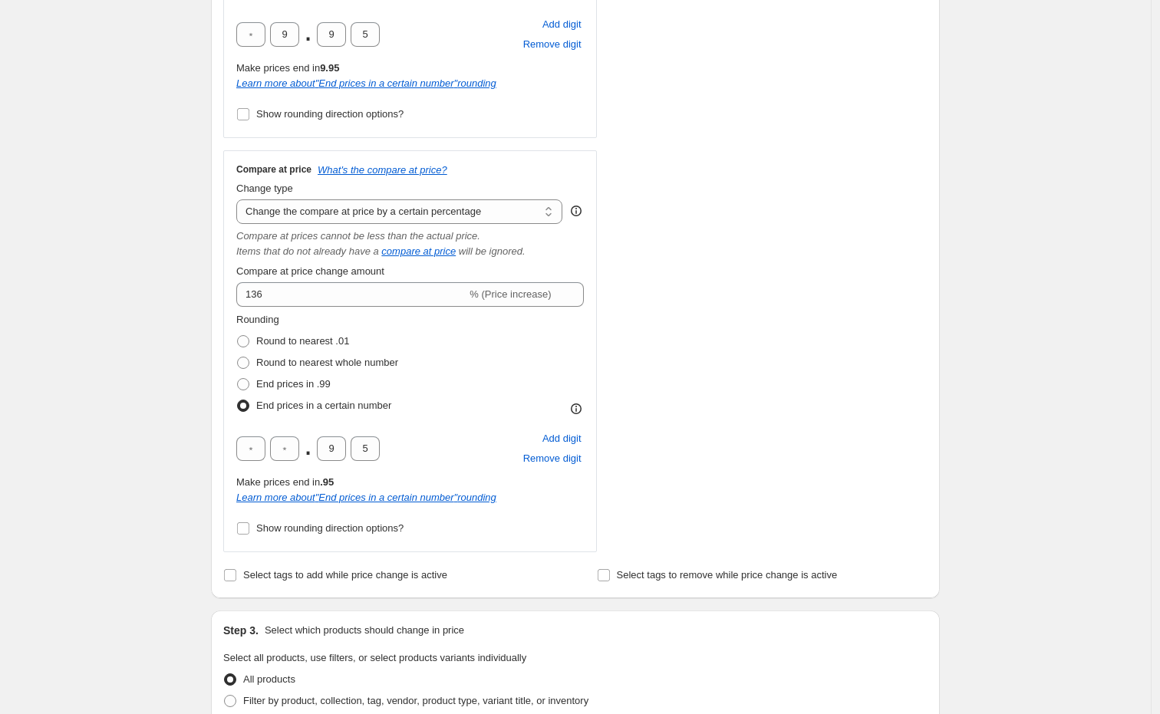
scroll to position [511, 0]
click at [289, 449] on input "text" at bounding box center [284, 448] width 29 height 25
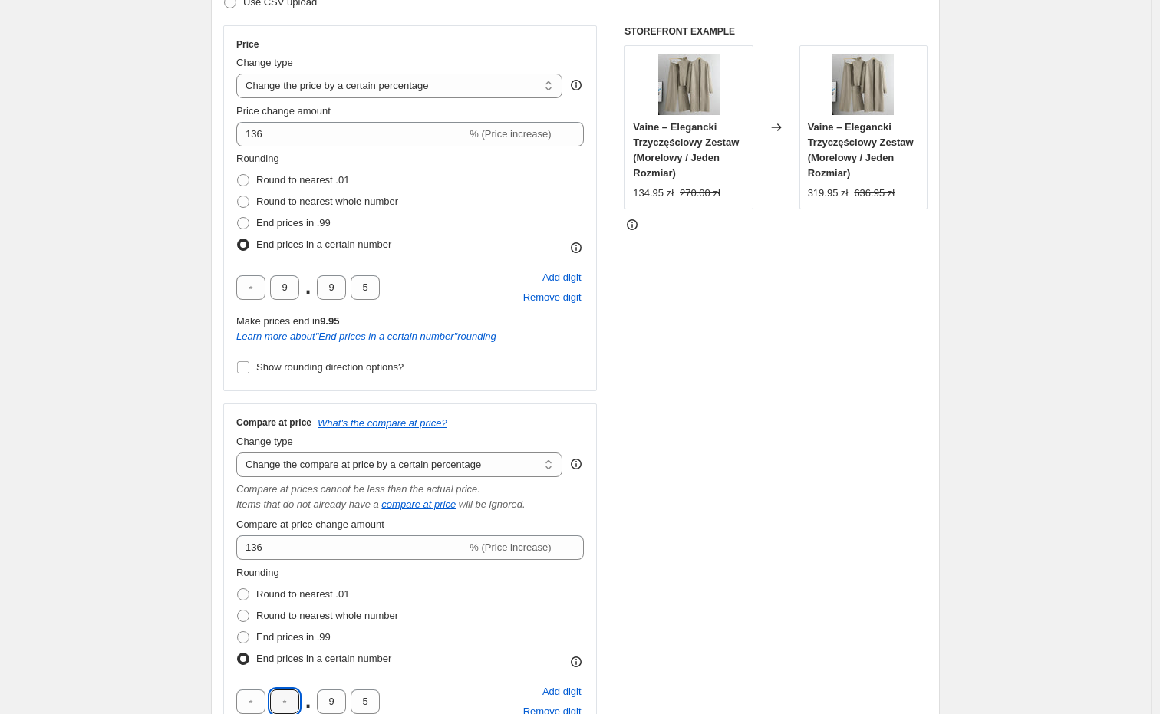
scroll to position [255, 0]
type input "4"
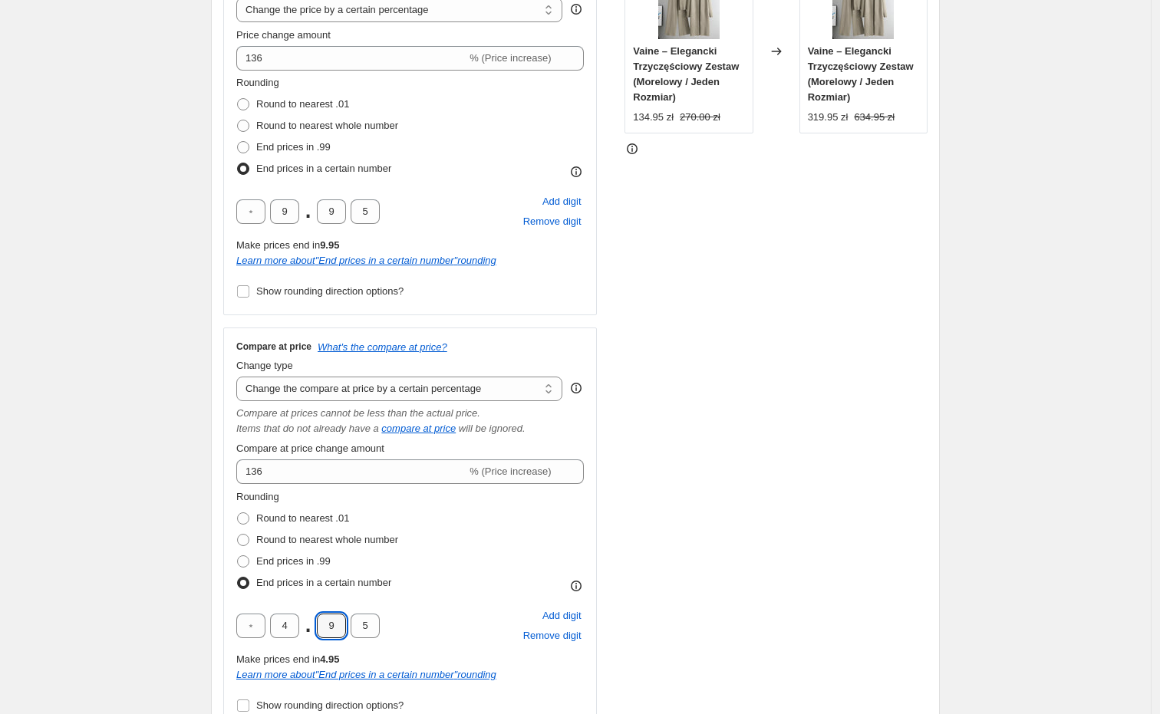
scroll to position [514, 0]
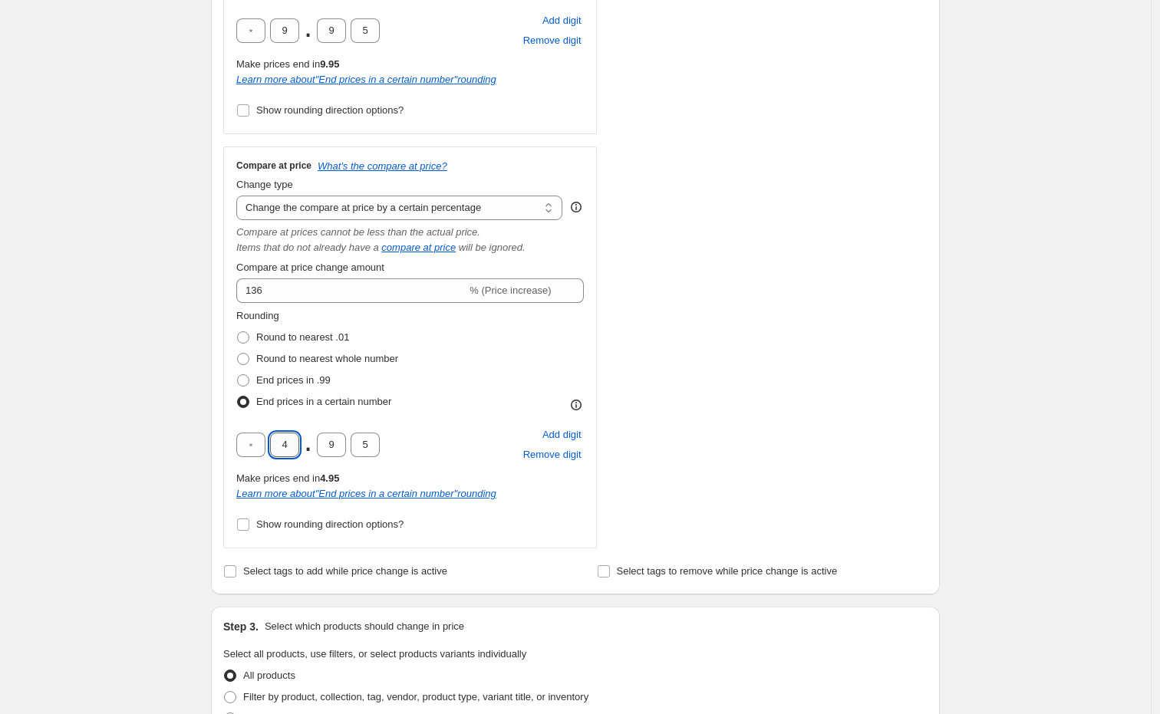
click at [293, 446] on input "4" at bounding box center [284, 445] width 29 height 25
click at [701, 286] on div "STOREFRONT EXAMPLE Vaine – Elegancki Trzyczęściowy Zestaw (Morelowy / Jeden Roz…" at bounding box center [775, 158] width 303 height 780
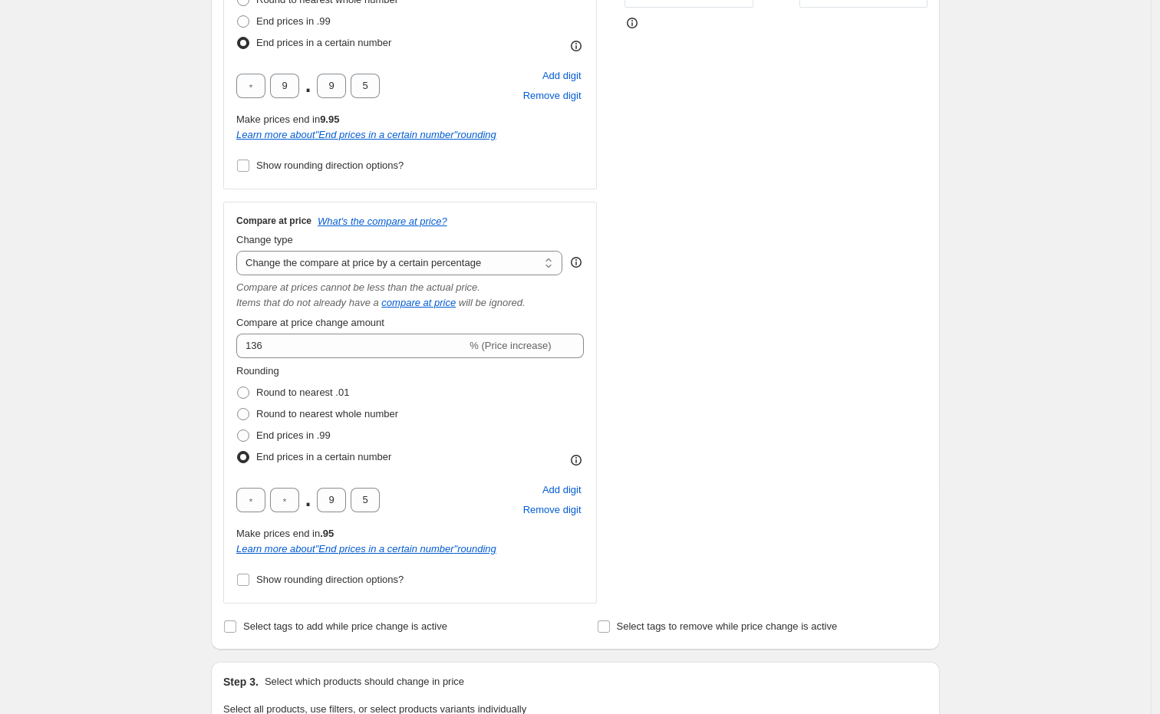
scroll to position [483, 0]
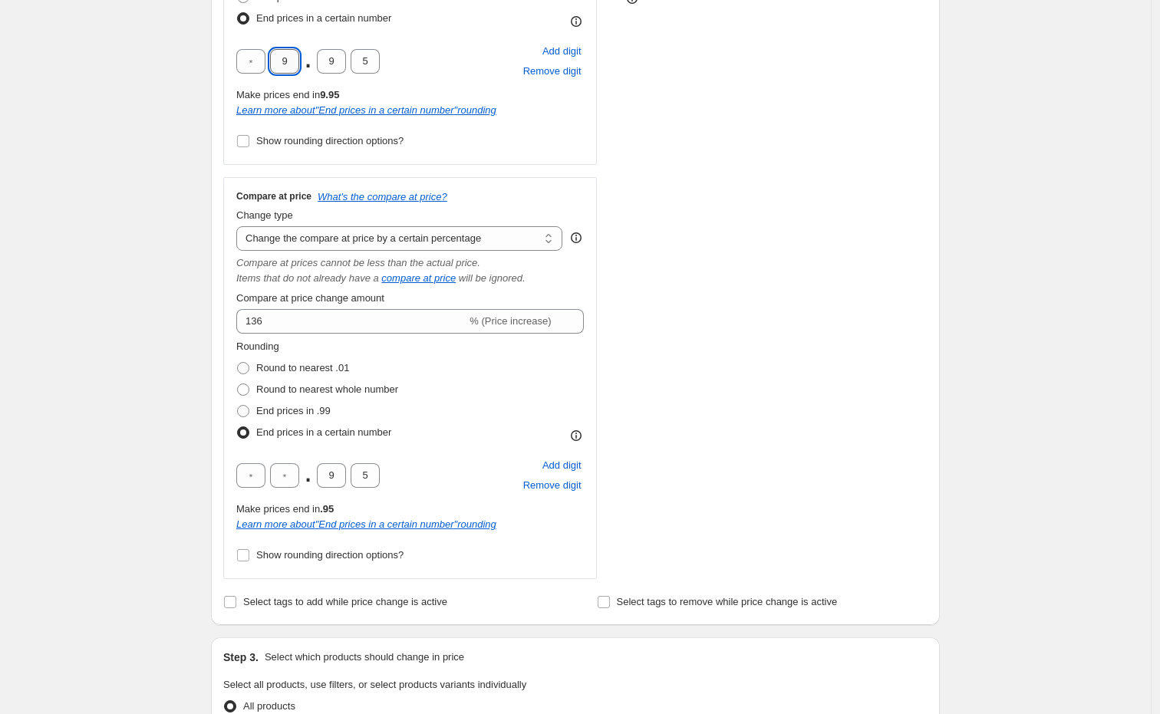
click at [288, 70] on input "9" at bounding box center [284, 61] width 29 height 25
click at [288, 67] on input "9" at bounding box center [284, 61] width 29 height 25
click at [701, 176] on div "STOREFRONT EXAMPLE Vaine – Elegancki Trzyczęściowy Zestaw (Morelowy / Jeden Roz…" at bounding box center [775, 189] width 303 height 780
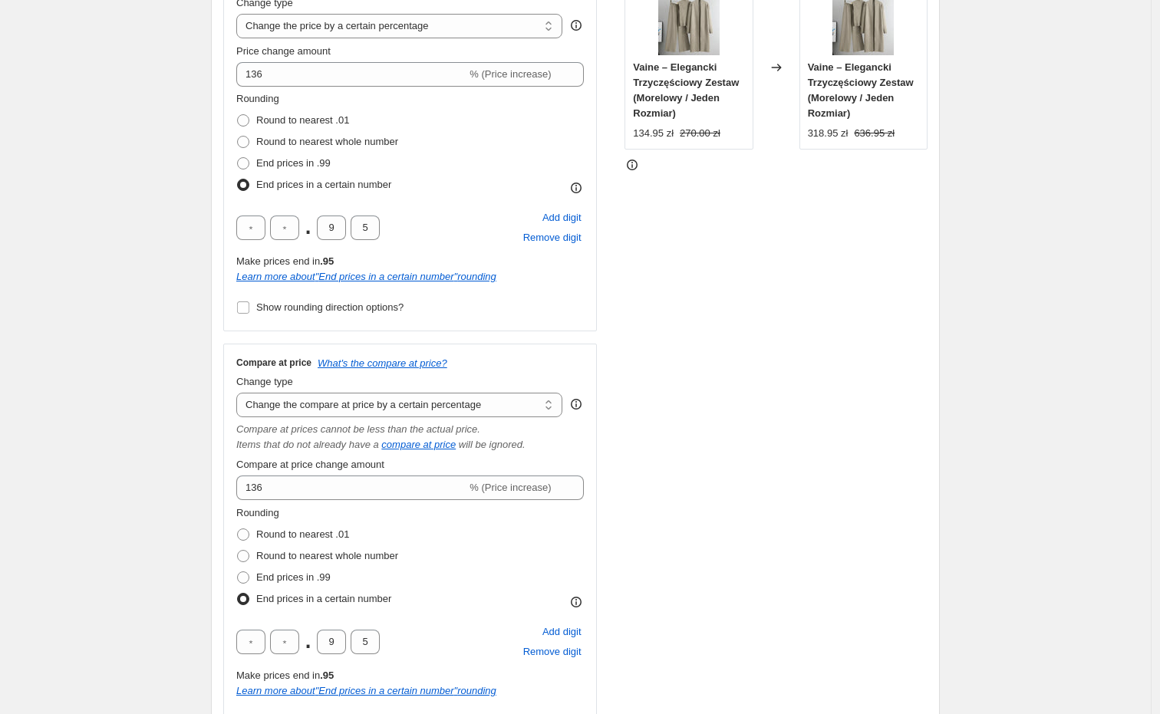
scroll to position [312, 0]
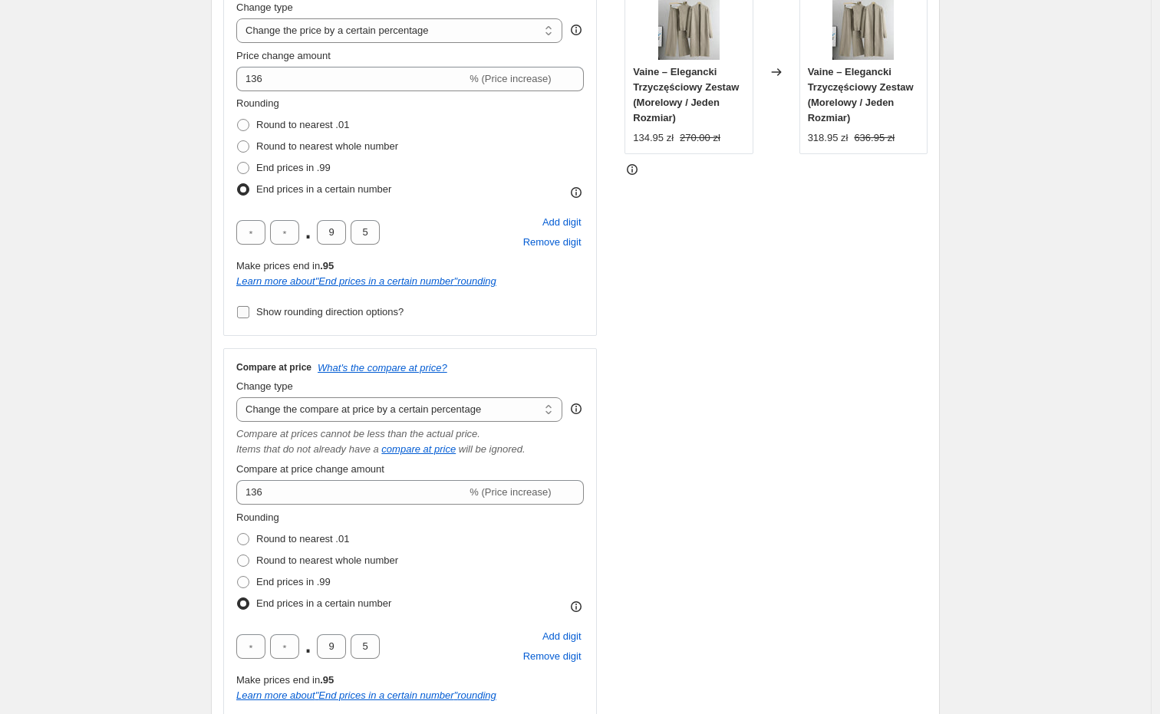
click at [309, 308] on span "Show rounding direction options?" at bounding box center [329, 312] width 147 height 12
click at [249, 308] on input "Show rounding direction options?" at bounding box center [243, 312] width 12 height 12
checkbox input "true"
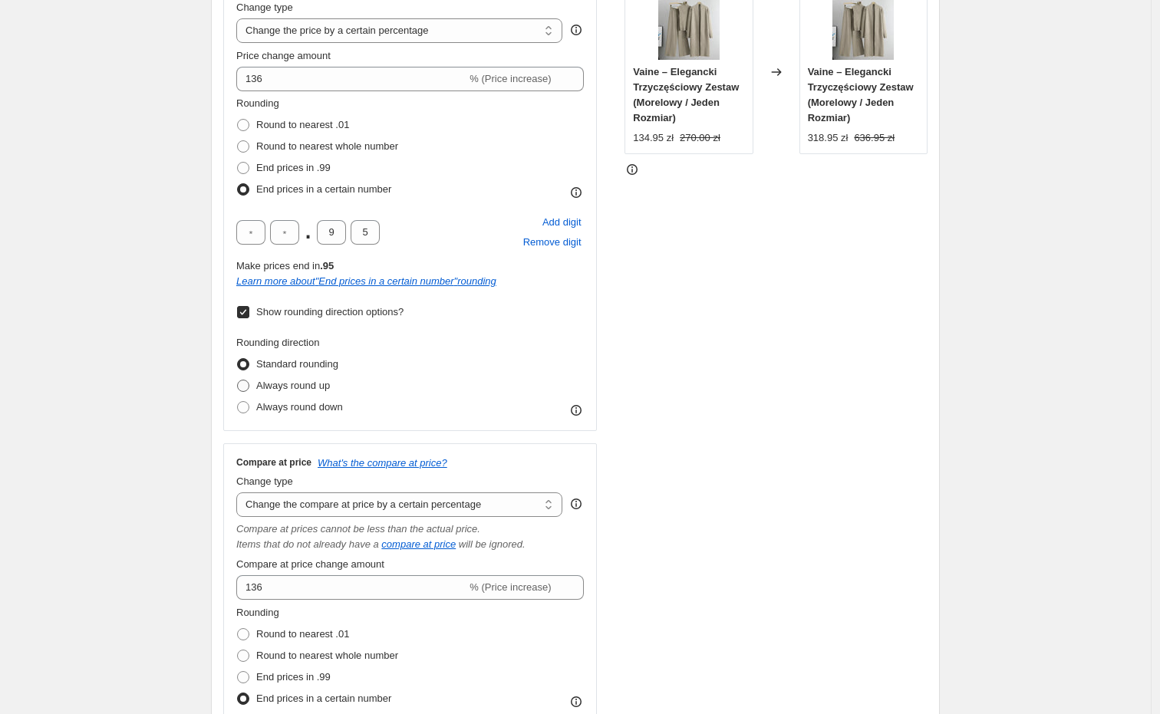
click at [275, 384] on span "Always round up" at bounding box center [293, 386] width 74 height 12
click at [238, 380] on input "Always round up" at bounding box center [237, 380] width 1 height 1
radio input "true"
click at [281, 402] on span "Always round down" at bounding box center [299, 407] width 87 height 12
click at [238, 402] on input "Always round down" at bounding box center [237, 401] width 1 height 1
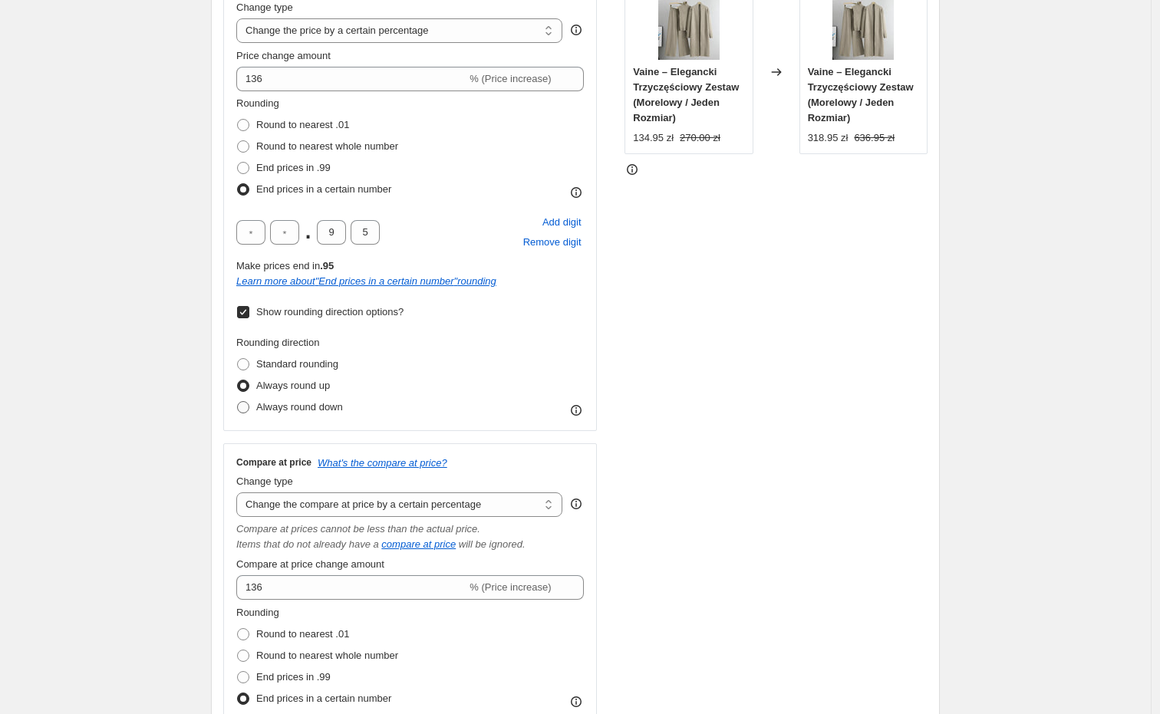
radio input "true"
click at [297, 360] on span "Standard rounding" at bounding box center [297, 364] width 82 height 12
click at [238, 359] on input "Standard rounding" at bounding box center [237, 358] width 1 height 1
radio input "true"
click at [297, 380] on span "Always round up" at bounding box center [293, 386] width 74 height 12
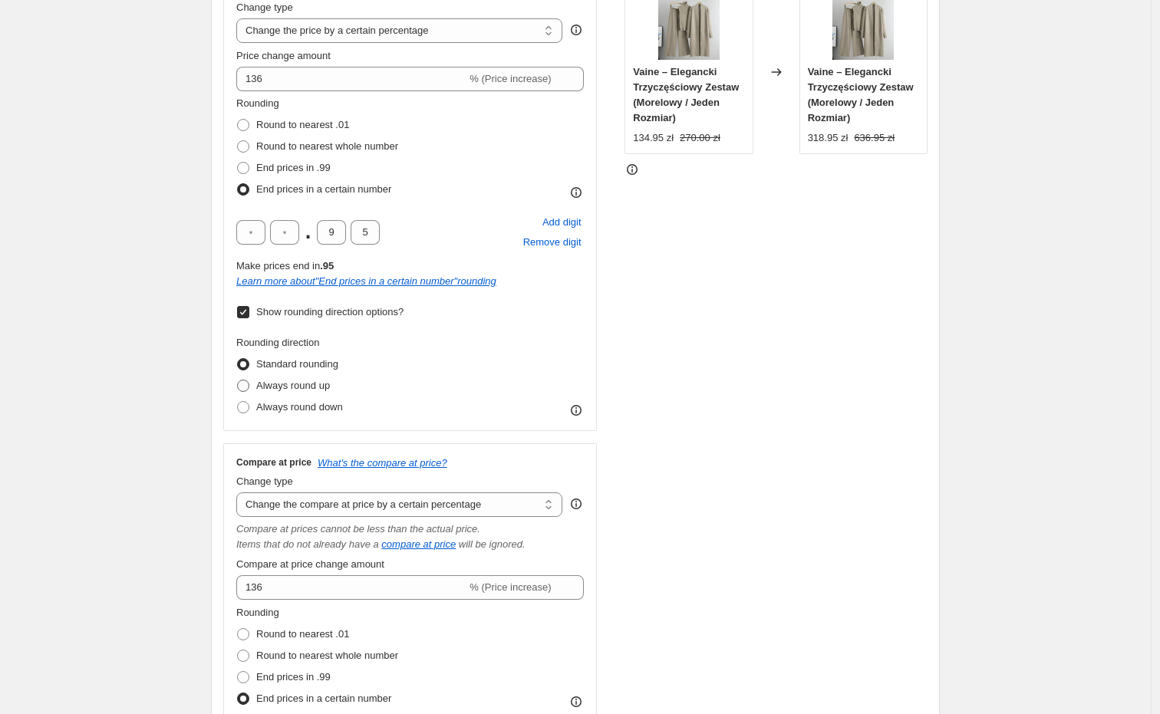
click at [238, 380] on input "Always round up" at bounding box center [237, 380] width 1 height 1
radio input "true"
click at [299, 401] on span "Always round down" at bounding box center [299, 407] width 87 height 12
click at [238, 401] on input "Always round down" at bounding box center [237, 401] width 1 height 1
radio input "true"
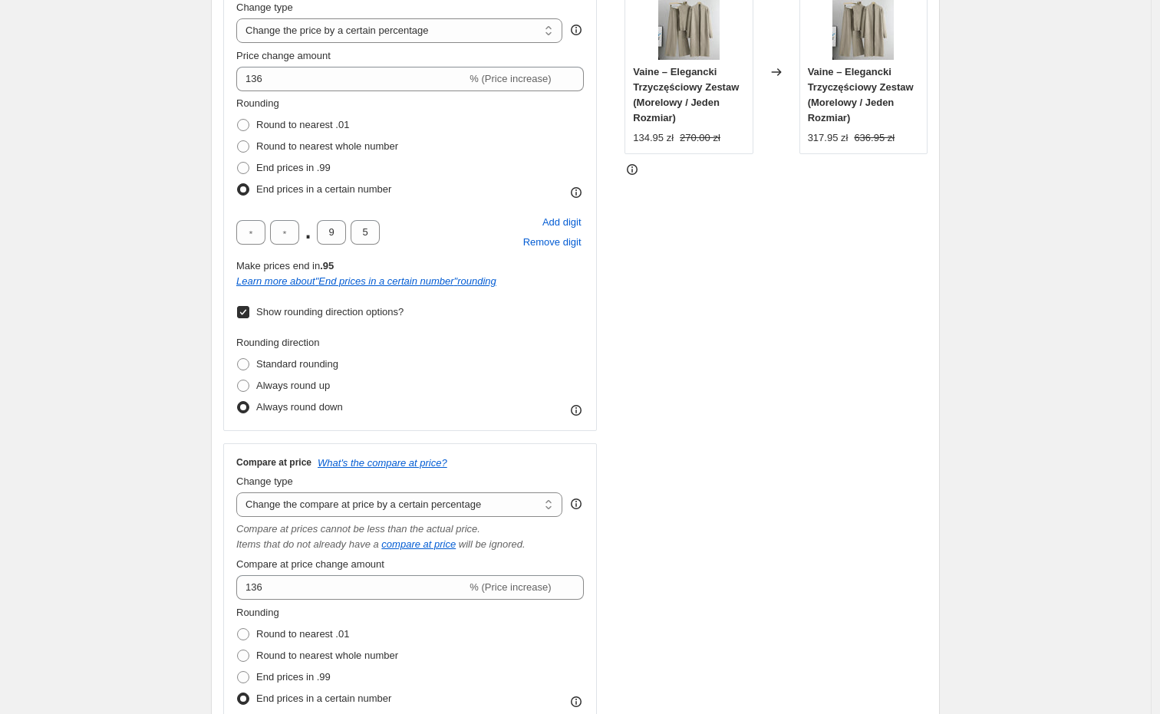
click at [276, 321] on label "Show rounding direction options?" at bounding box center [319, 311] width 167 height 21
click at [249, 318] on input "Show rounding direction options?" at bounding box center [243, 312] width 12 height 12
checkbox input "false"
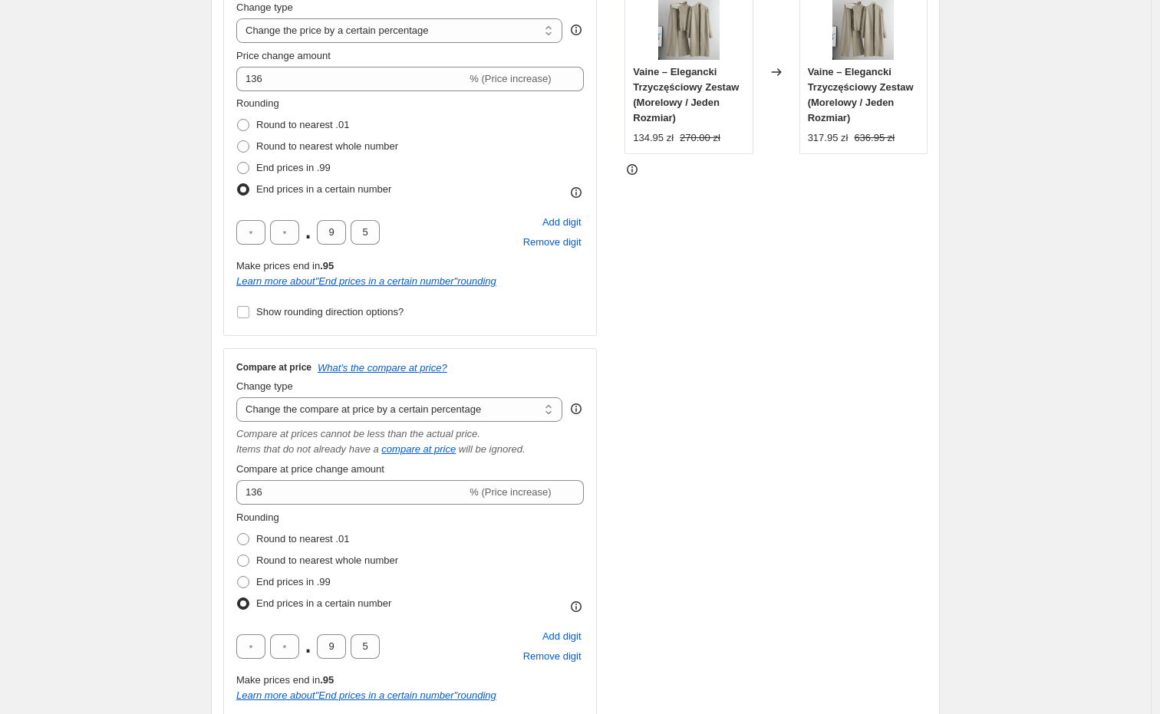
click at [178, 318] on div "Create new price change job. This page is ready Create new price change job Dra…" at bounding box center [575, 669] width 1150 height 1962
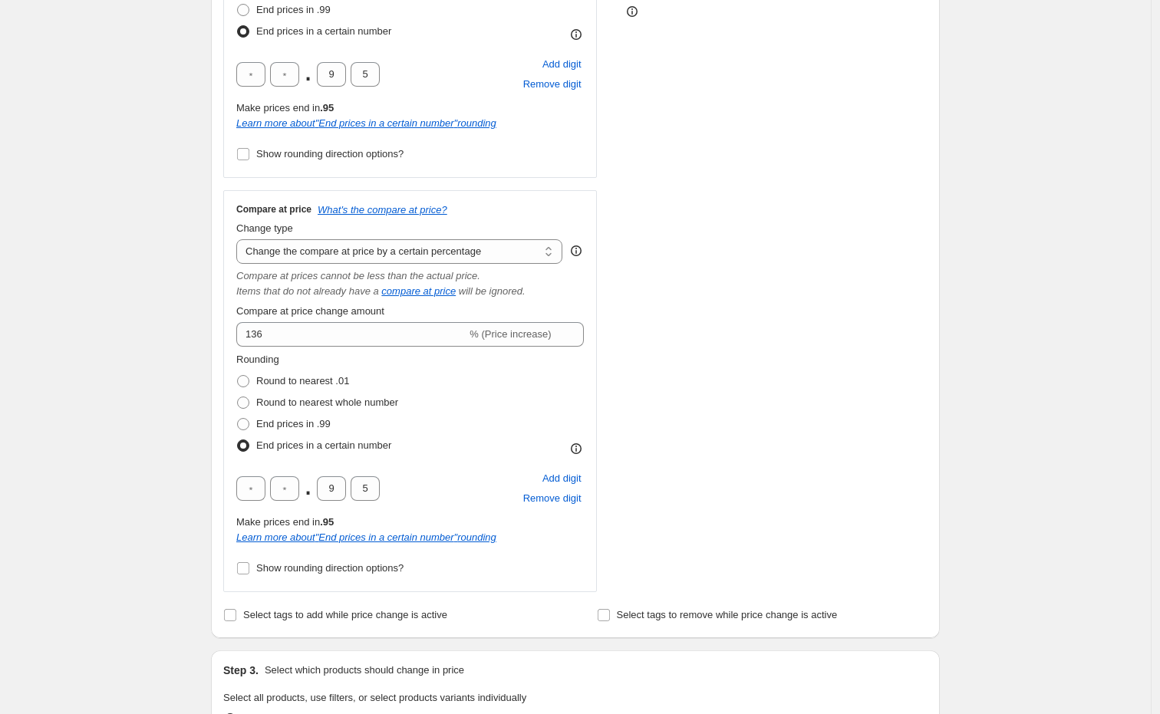
scroll to position [483, 0]
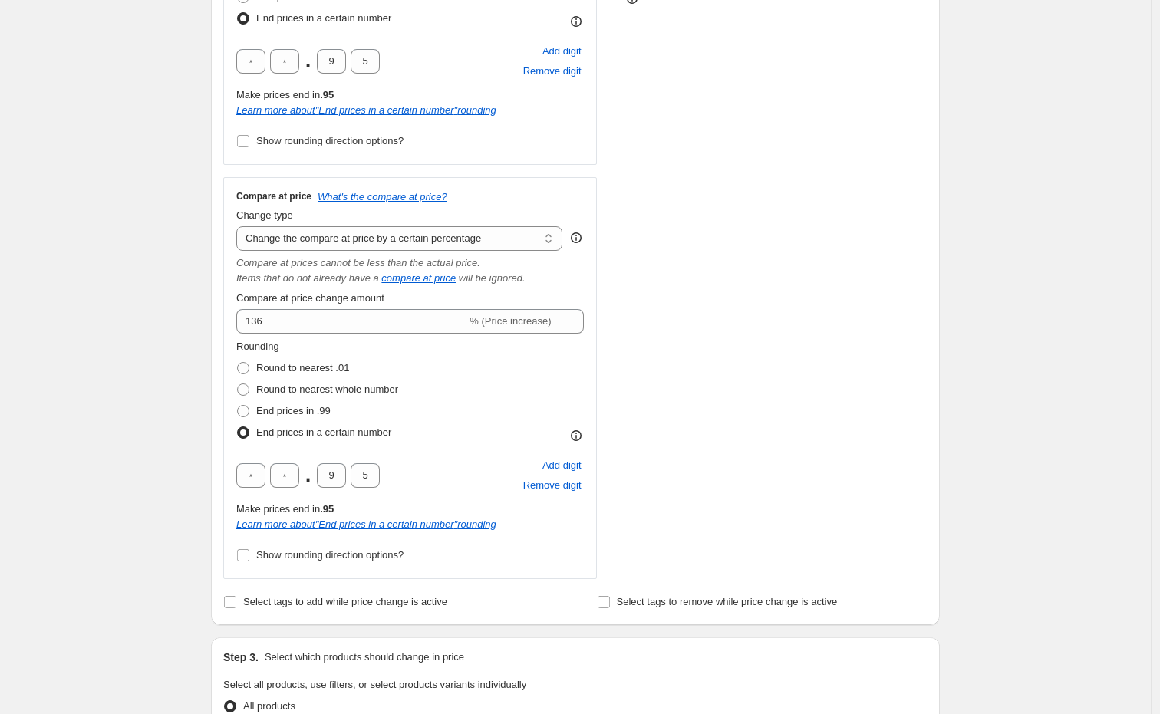
click at [177, 365] on div "Create new price change job. This page is ready Create new price change job Dra…" at bounding box center [575, 498] width 1150 height 1962
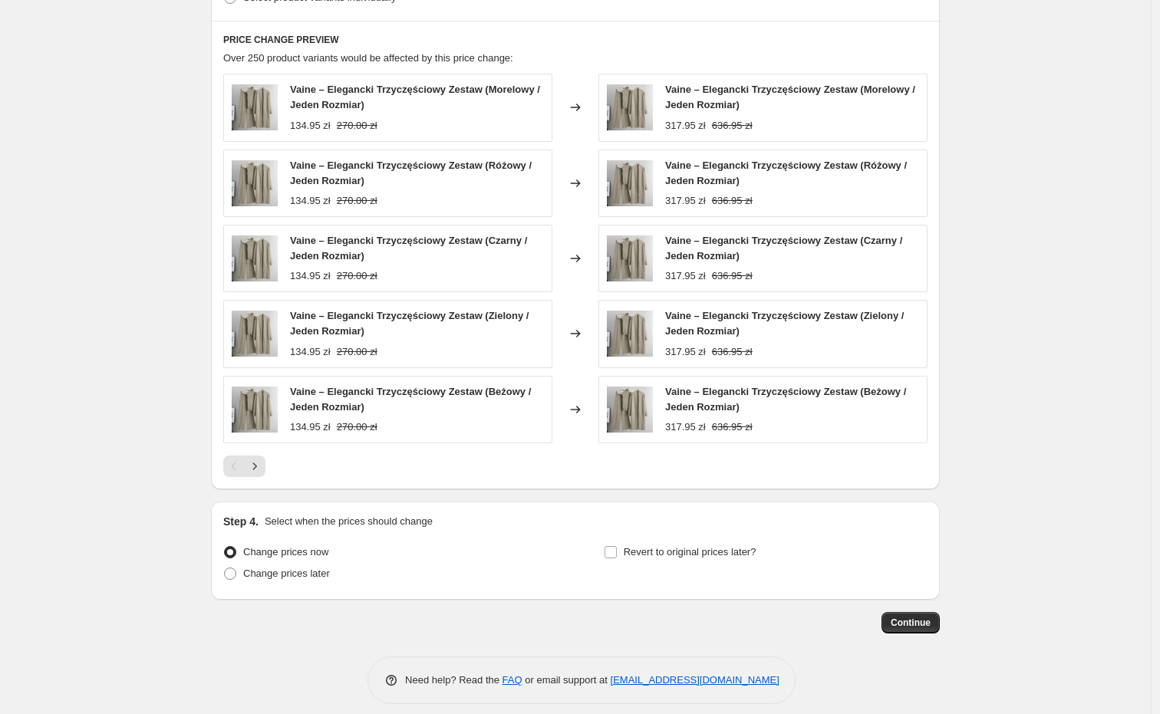
scroll to position [1250, 0]
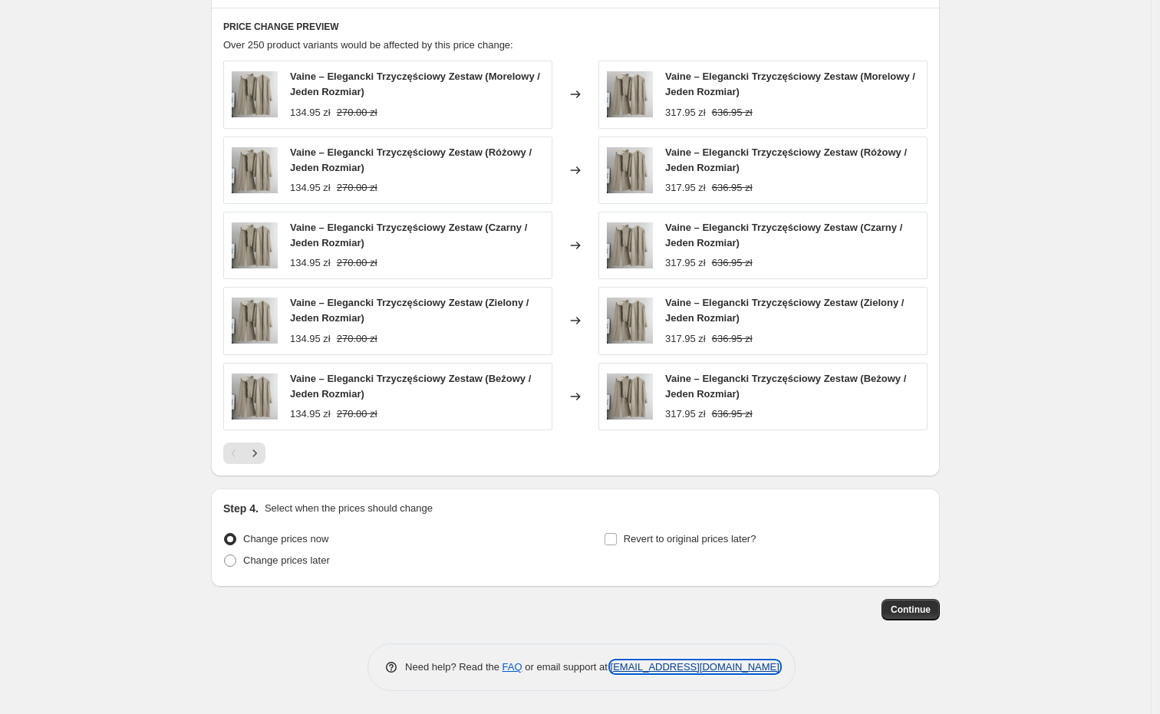
click at [653, 669] on link "support+a61892@northern-apps.com" at bounding box center [694, 667] width 169 height 12
click at [433, 666] on span "Need help? Read the" at bounding box center [453, 667] width 97 height 12
drag, startPoint x: 787, startPoint y: 668, endPoint x: 615, endPoint y: 673, distance: 171.9
click at [615, 673] on div "Need help? Read the FAQ or email support at support+a61892@northern-apps.com" at bounding box center [581, 667] width 428 height 48
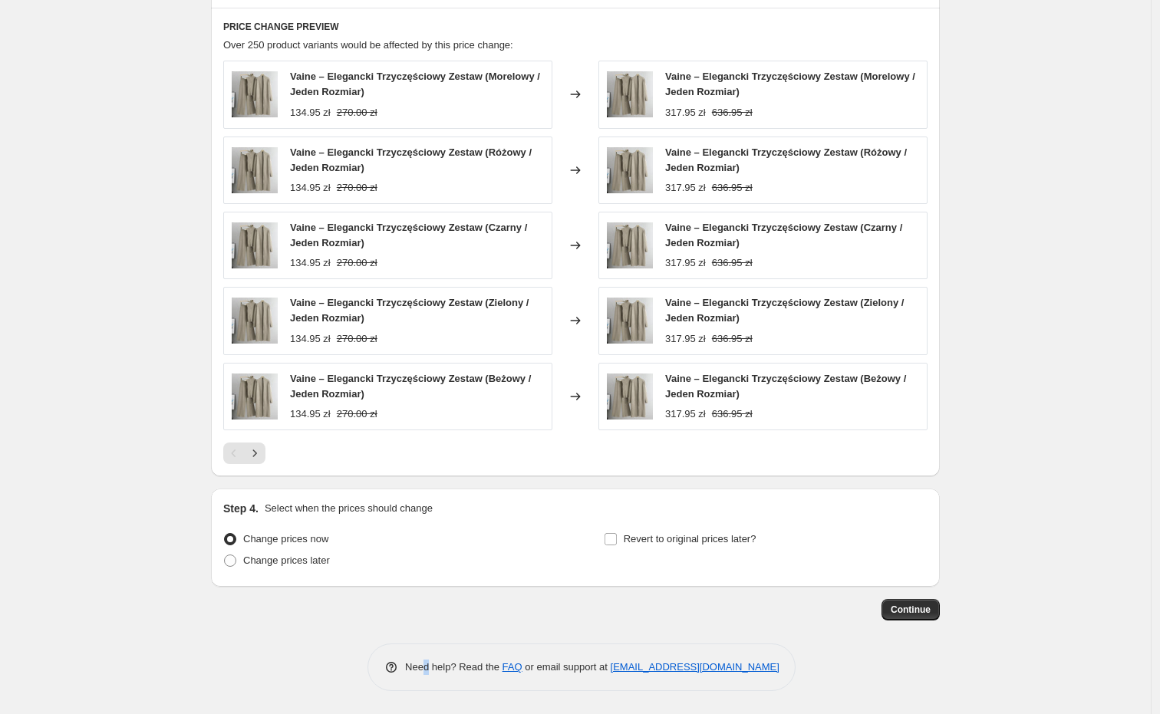
copy link "support+a61892@northern-apps.com"
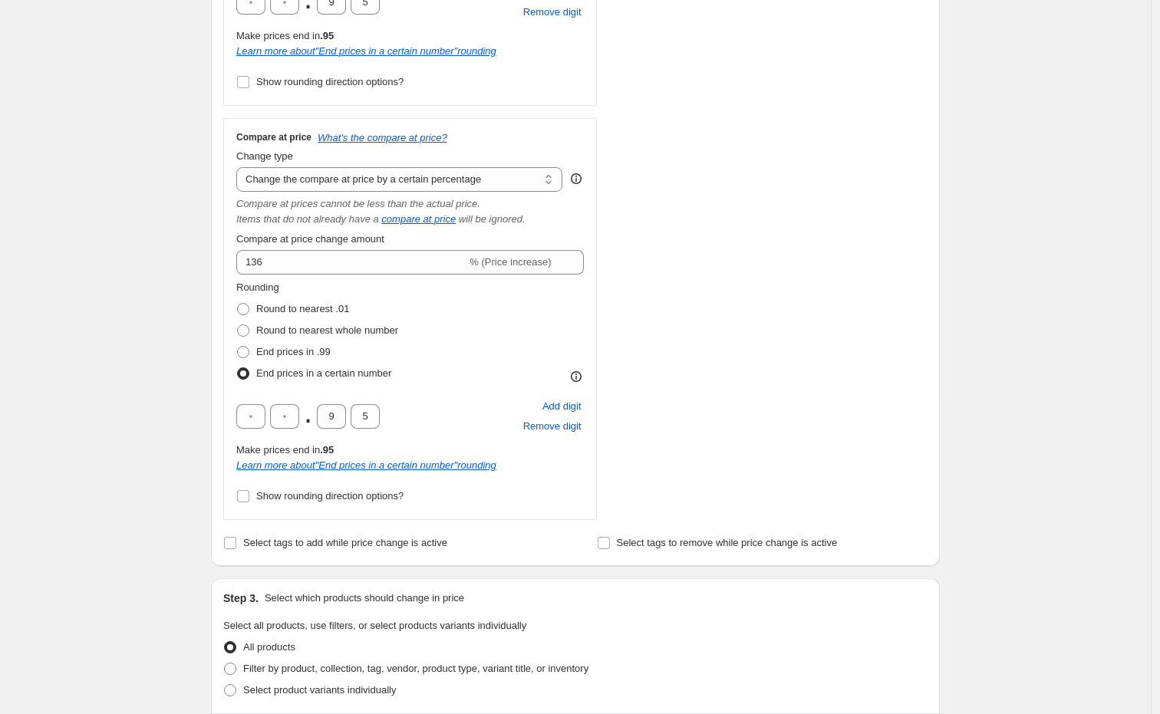
scroll to position [568, 0]
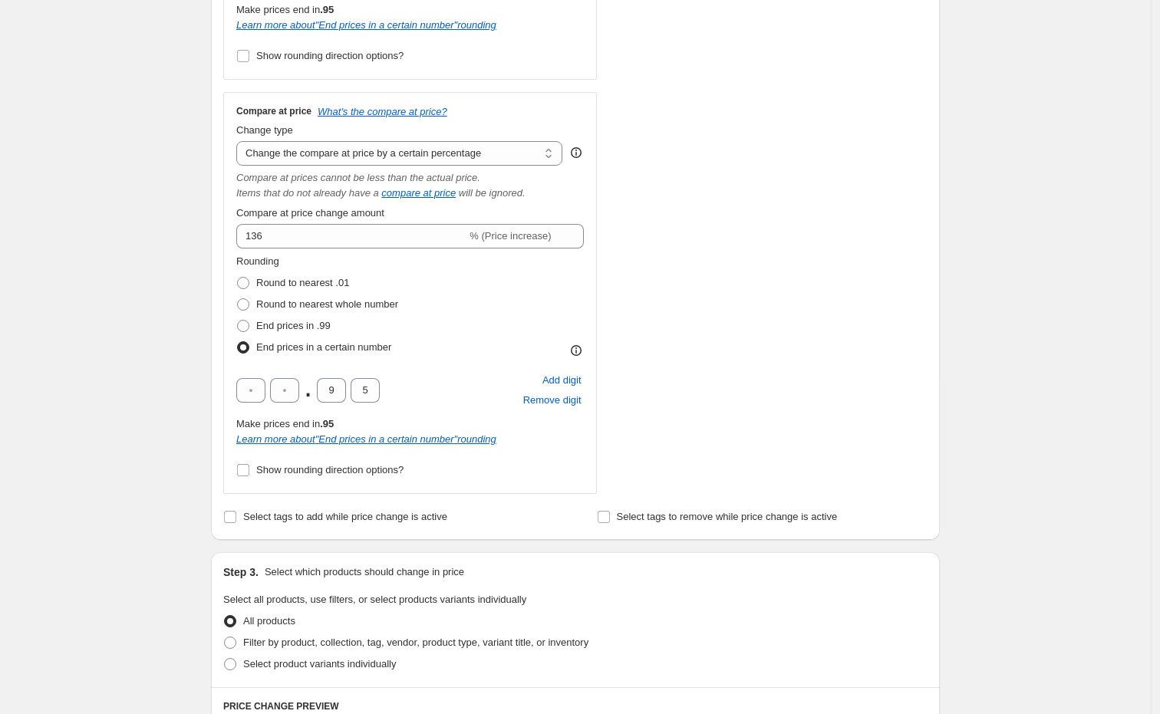
click at [194, 445] on div "Create new price change job. This page is ready Create new price change job Dra…" at bounding box center [575, 413] width 1150 height 1962
